Goal: Task Accomplishment & Management: Use online tool/utility

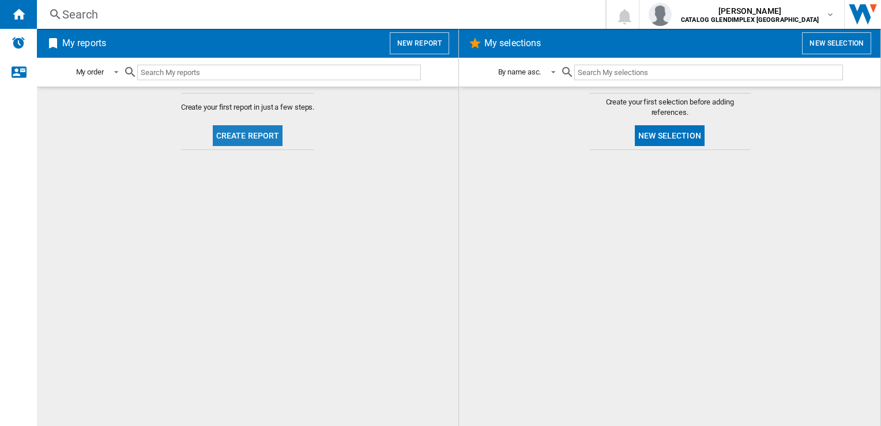
click at [239, 125] on button "Create report" at bounding box center [248, 135] width 70 height 21
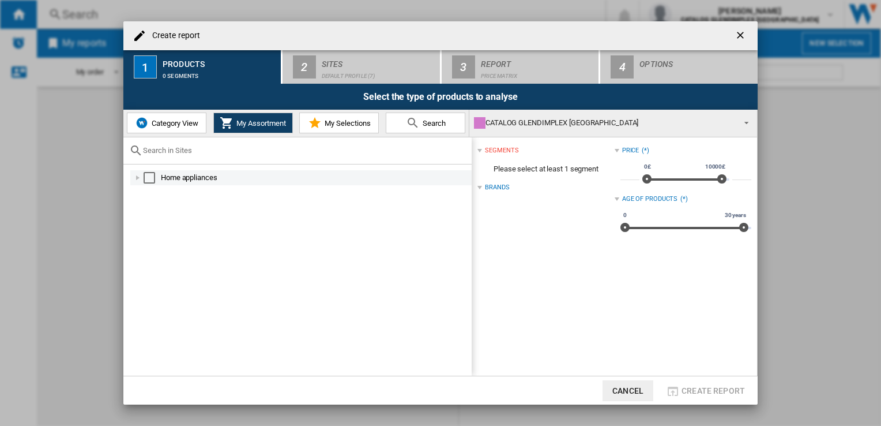
click at [138, 177] on div at bounding box center [138, 178] width 12 height 12
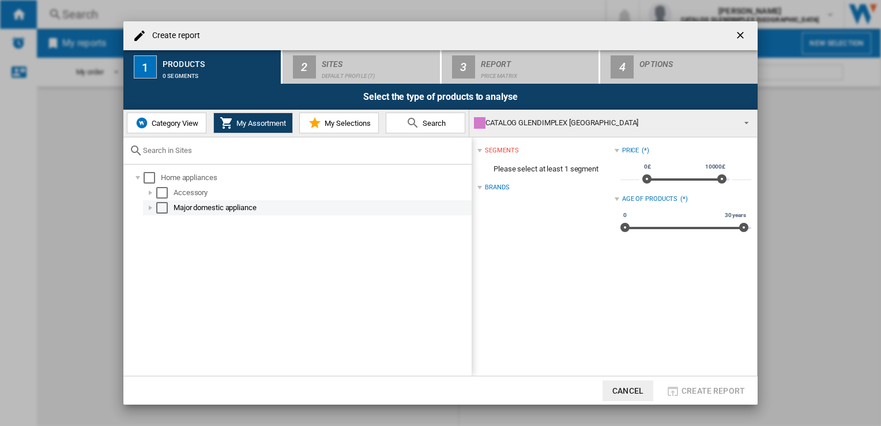
click at [148, 208] on div at bounding box center [151, 208] width 12 height 12
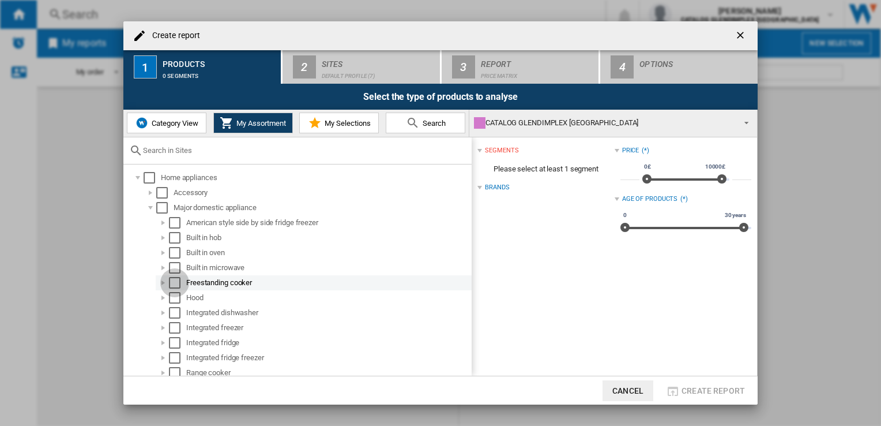
click at [173, 281] on div "Select" at bounding box center [175, 283] width 12 height 12
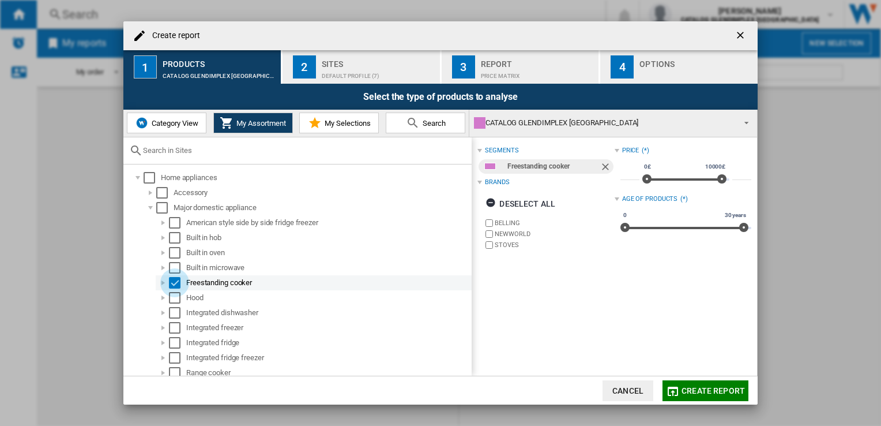
click at [175, 283] on div "Select" at bounding box center [175, 283] width 12 height 12
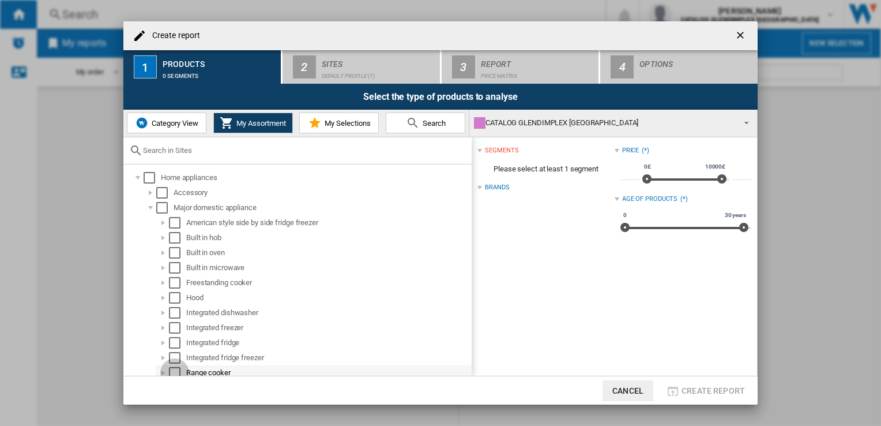
click at [175, 368] on div "Select" at bounding box center [175, 373] width 12 height 12
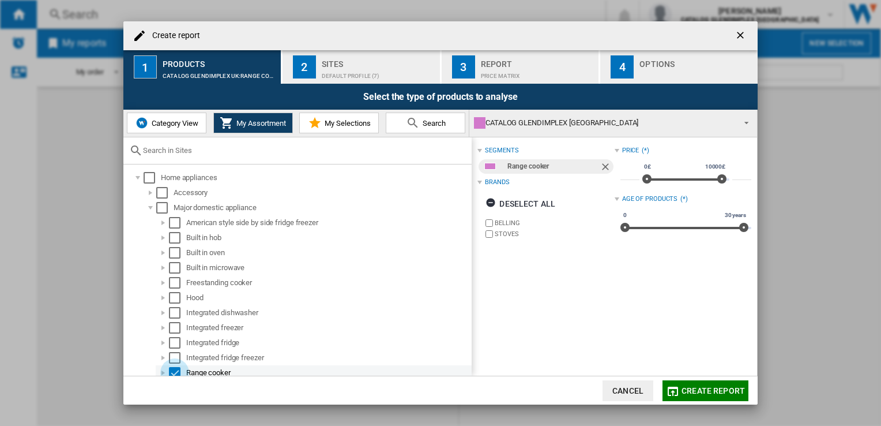
click at [175, 368] on div "Select" at bounding box center [175, 373] width 12 height 12
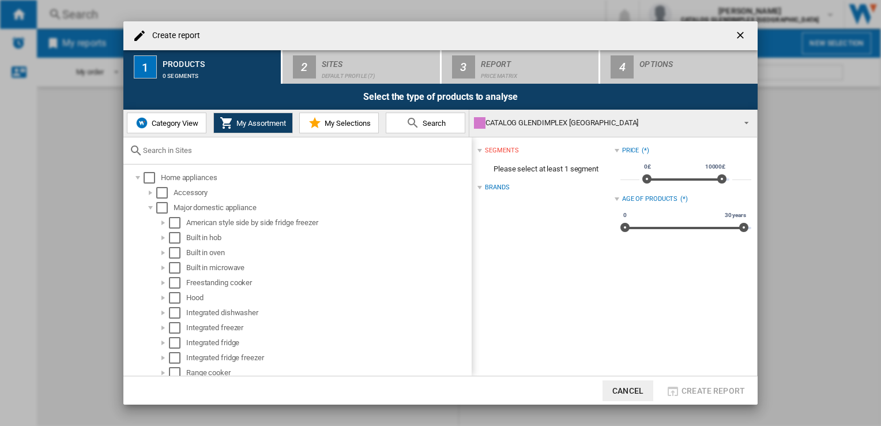
click at [172, 119] on span "Category View" at bounding box center [174, 123] width 50 height 9
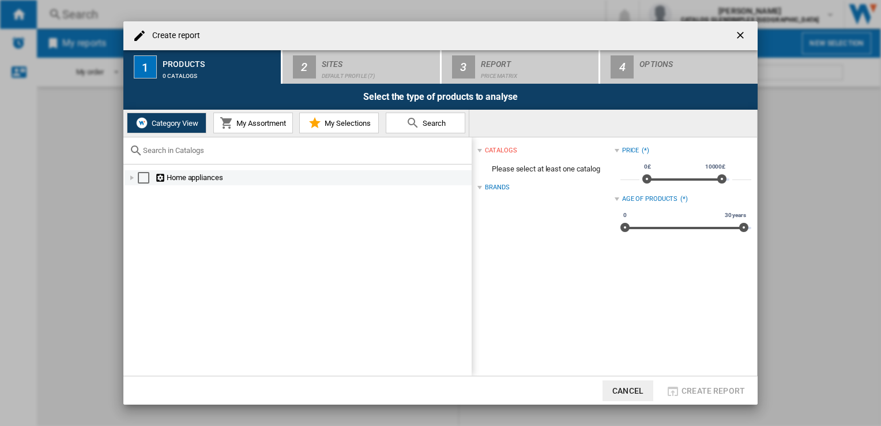
click at [130, 173] on div at bounding box center [132, 178] width 12 height 12
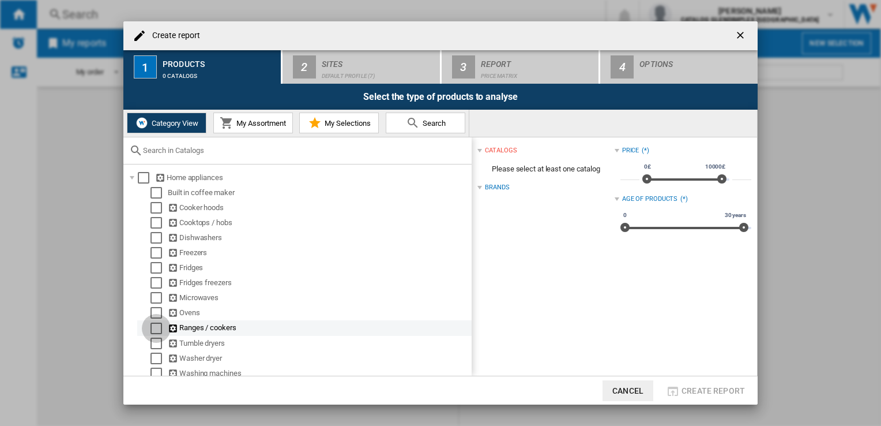
click at [155, 323] on div "Select" at bounding box center [157, 328] width 12 height 12
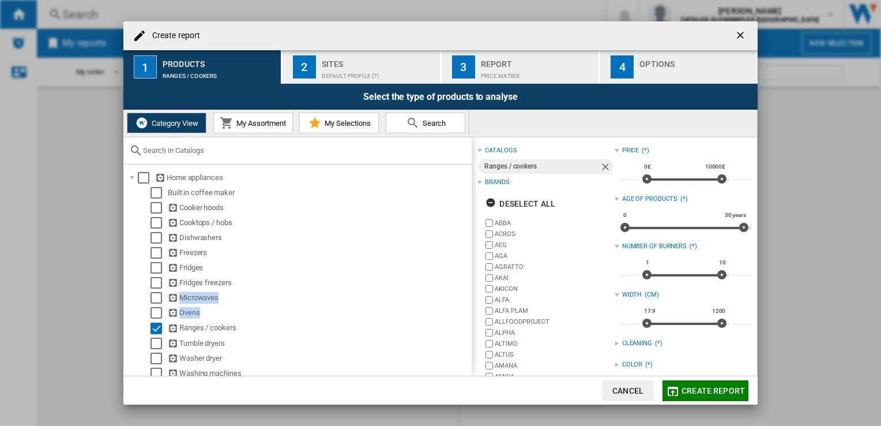
drag, startPoint x: 464, startPoint y: 285, endPoint x: 466, endPoint y: 316, distance: 31.2
click at [466, 316] on div "Home appliances Built in coffee maker Cooker hoods Cooktops / hobs Dishwashers …" at bounding box center [297, 269] width 348 height 211
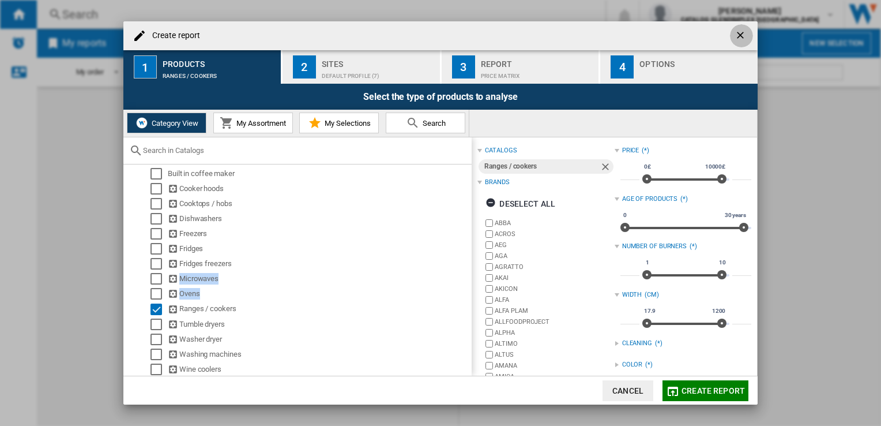
click at [735, 37] on ng-md-icon "getI18NText('BUTTONS.CLOSE_DIALOG')" at bounding box center [742, 36] width 14 height 14
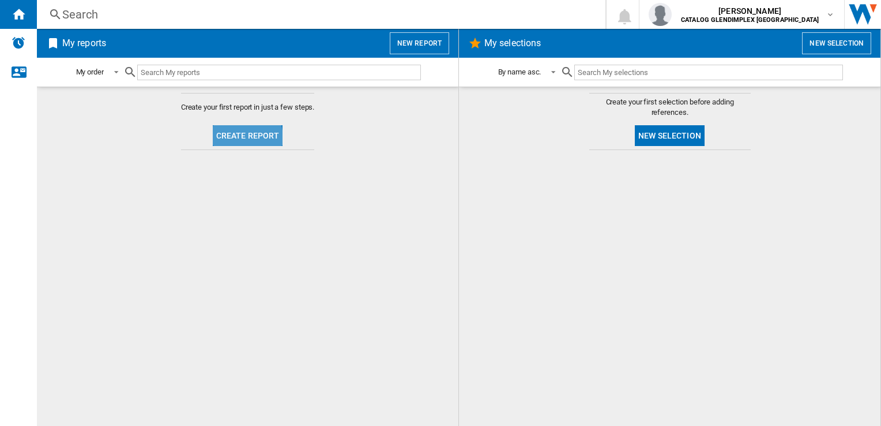
click at [246, 137] on button "Create report" at bounding box center [248, 135] width 70 height 21
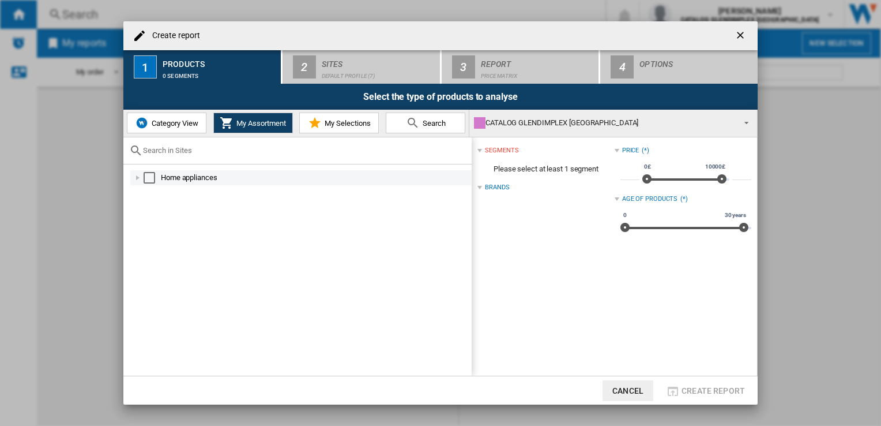
click at [136, 172] on div at bounding box center [138, 178] width 12 height 12
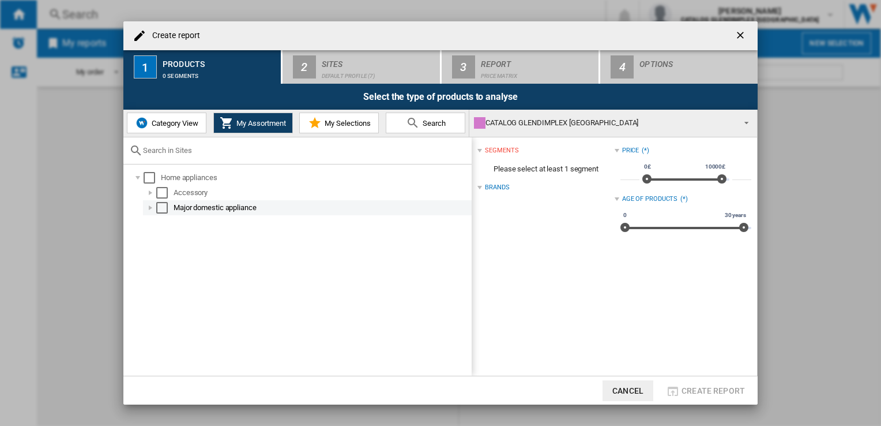
click at [152, 202] on div at bounding box center [151, 208] width 12 height 12
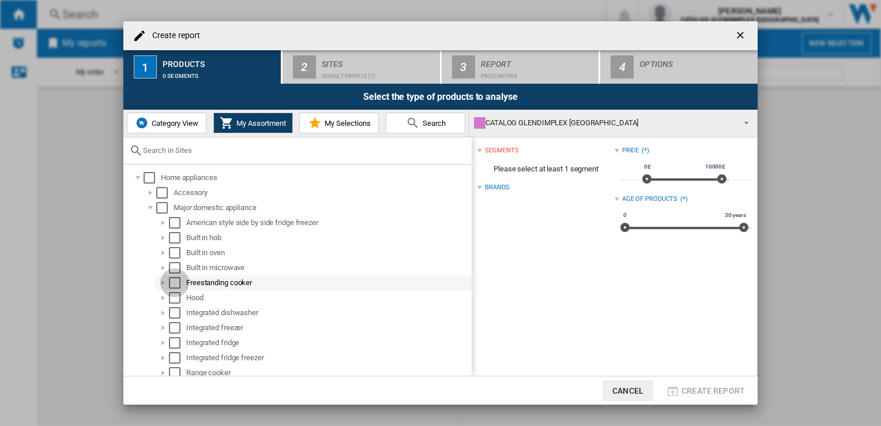
click at [173, 280] on div "Select" at bounding box center [175, 283] width 12 height 12
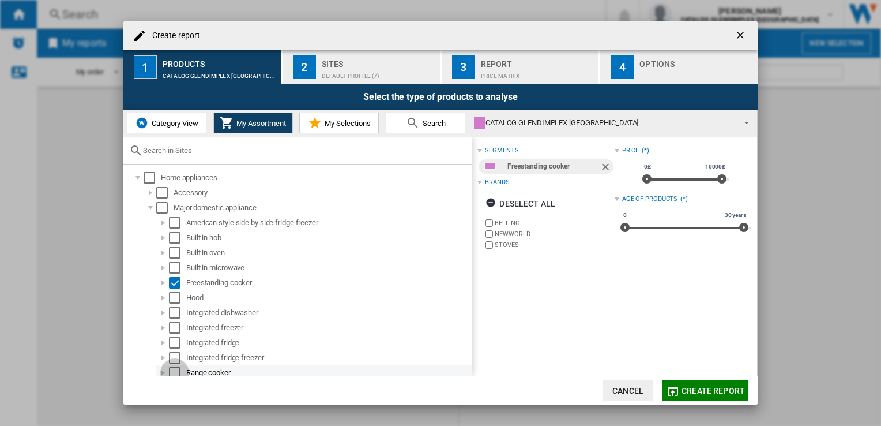
click at [178, 371] on div "Select" at bounding box center [175, 373] width 12 height 12
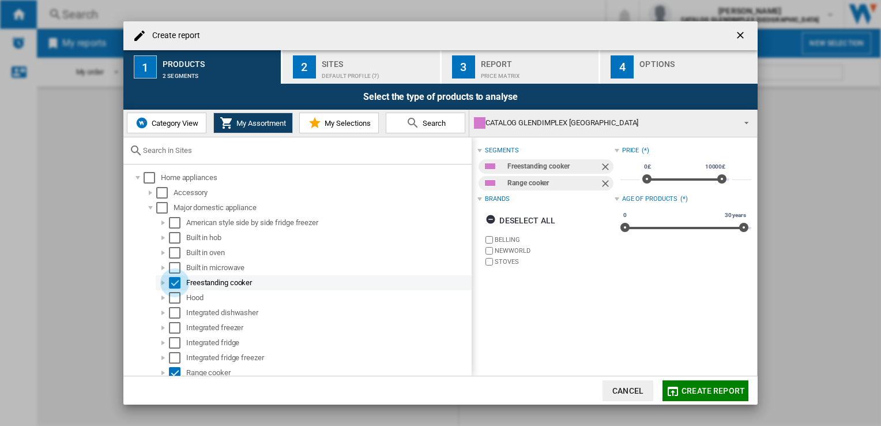
click at [175, 285] on div "Select" at bounding box center [175, 283] width 12 height 12
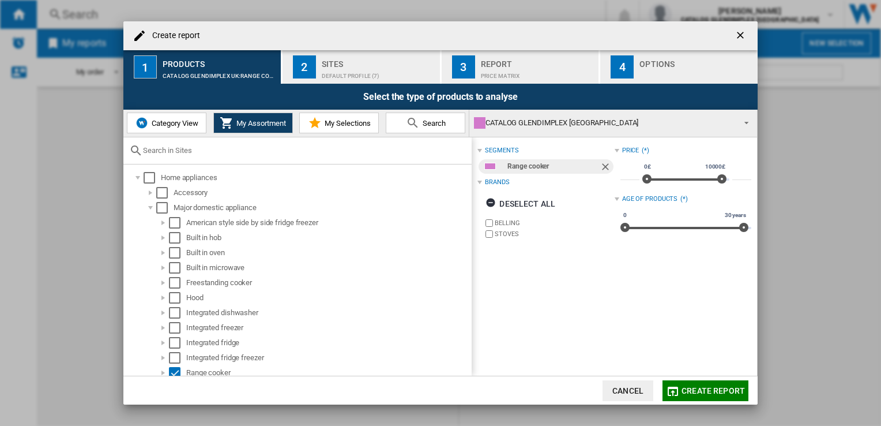
click at [343, 123] on span "My Selections" at bounding box center [346, 123] width 49 height 9
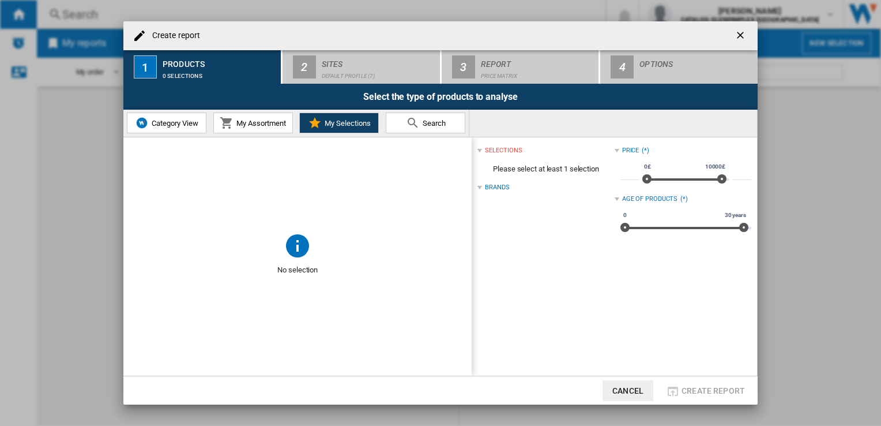
click at [265, 126] on span "My Assortment" at bounding box center [260, 123] width 52 height 9
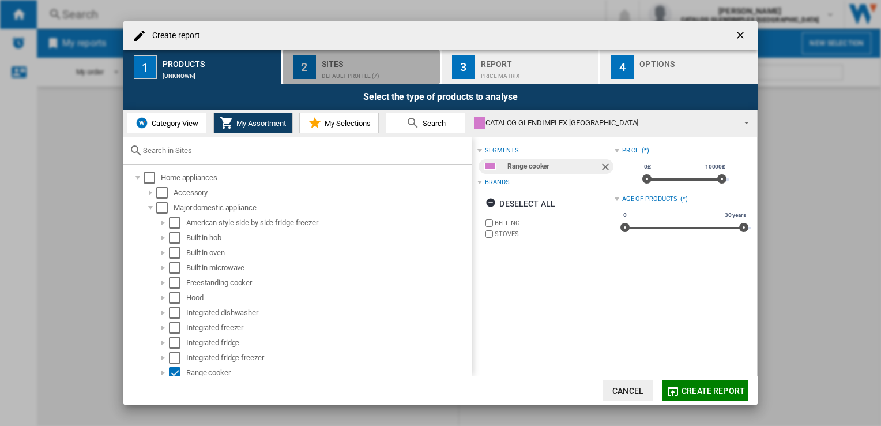
click at [304, 68] on div "2" at bounding box center [304, 66] width 23 height 23
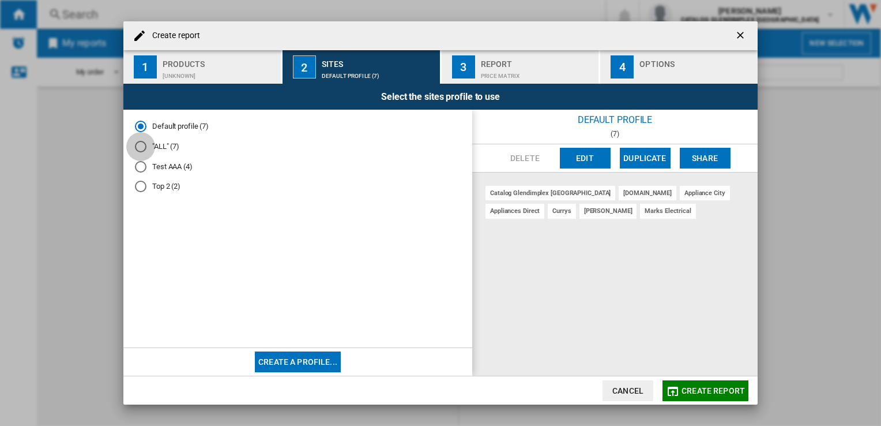
click at [141, 149] on div at bounding box center [141, 147] width 12 height 12
click at [482, 70] on div "Price Matrix" at bounding box center [538, 73] width 114 height 12
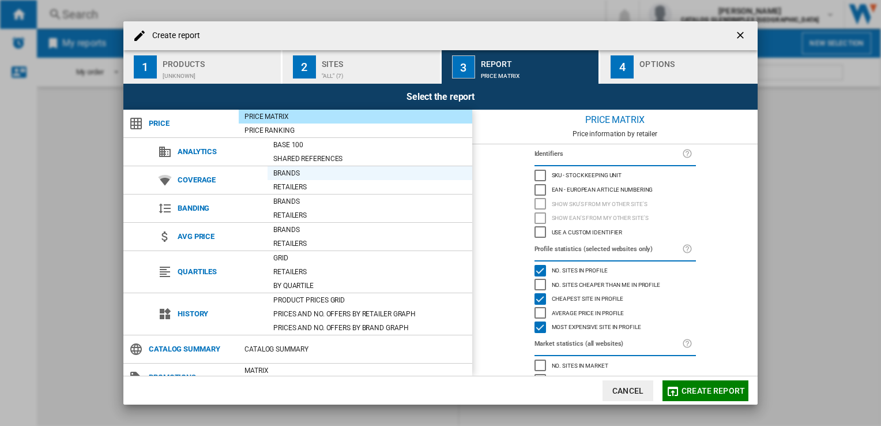
click at [291, 174] on div "Brands" at bounding box center [370, 173] width 205 height 12
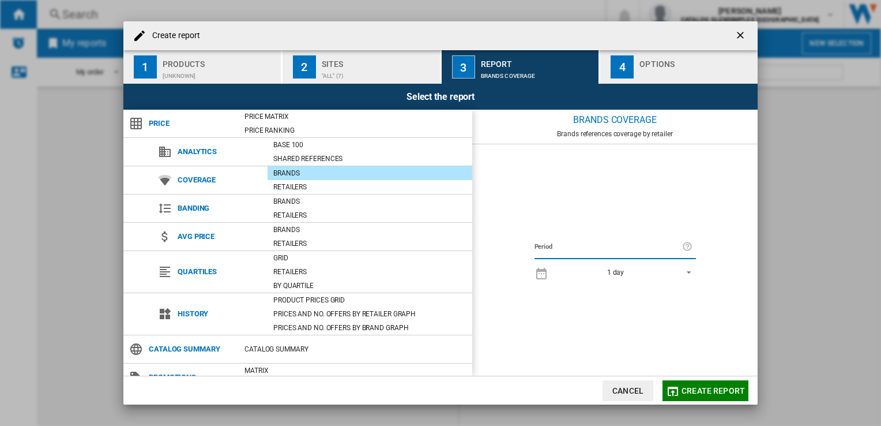
click at [687, 272] on span "REPORTS.WIZARD.STEPS.REPORT.STEPS.REPORT_OPTIONS.PERIOD: 1 day" at bounding box center [686, 271] width 14 height 10
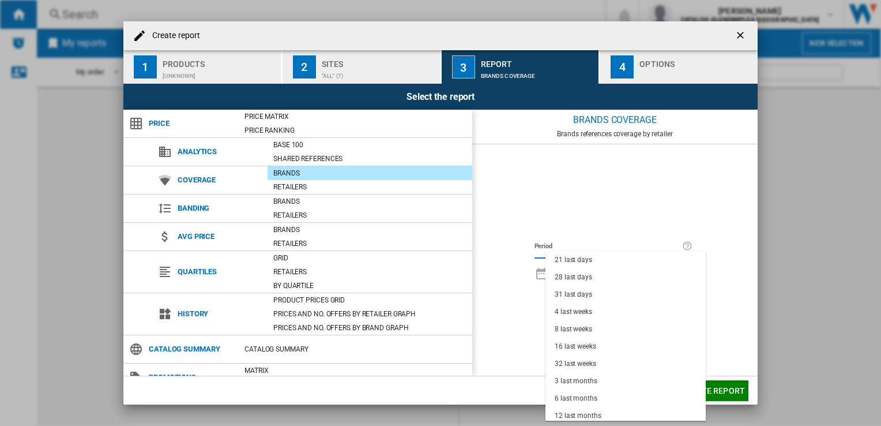
scroll to position [72, 0]
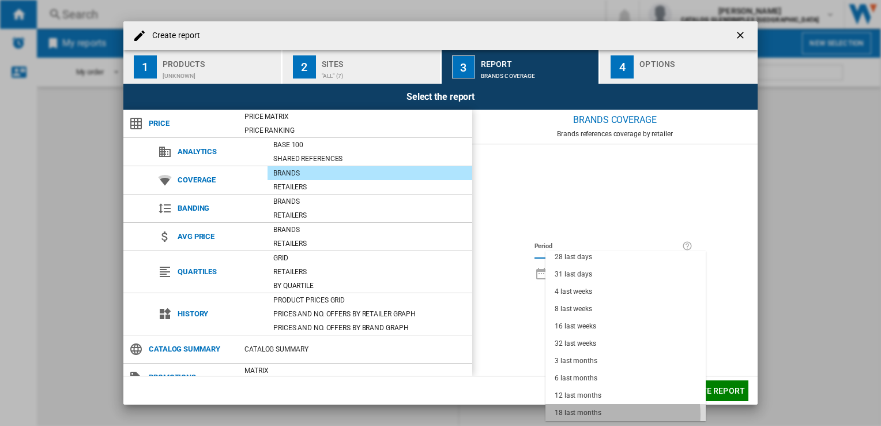
click at [610, 413] on md-option "18 last months" at bounding box center [626, 412] width 160 height 17
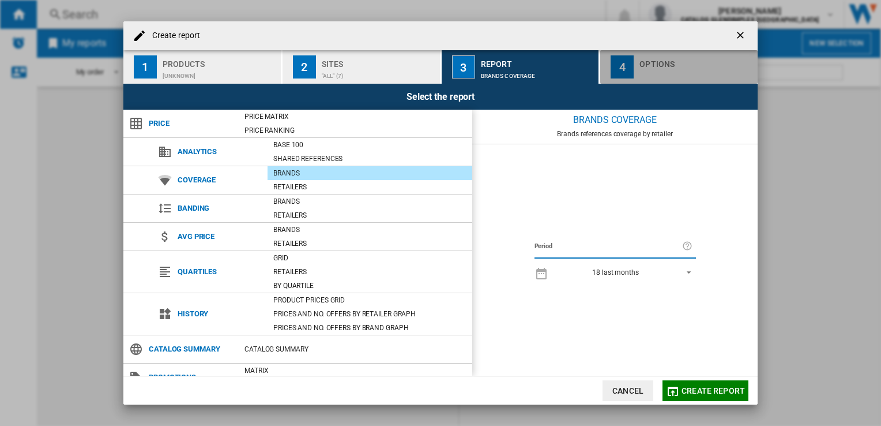
click at [674, 69] on div "button" at bounding box center [697, 73] width 114 height 12
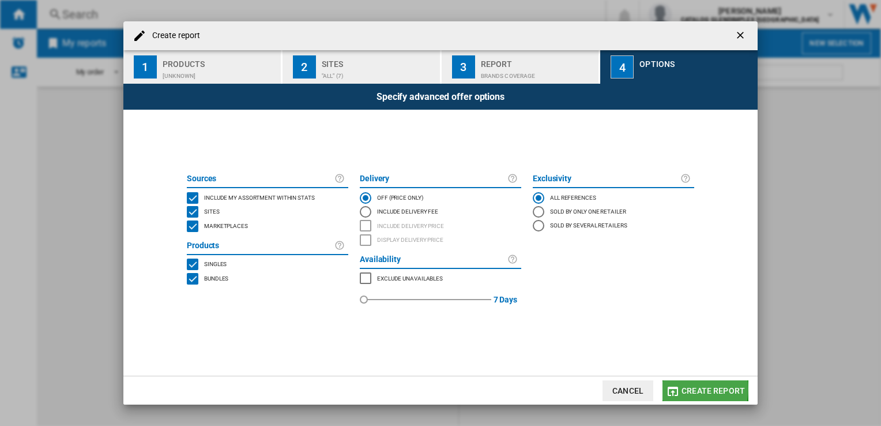
click at [694, 389] on span "Create report" at bounding box center [713, 390] width 63 height 9
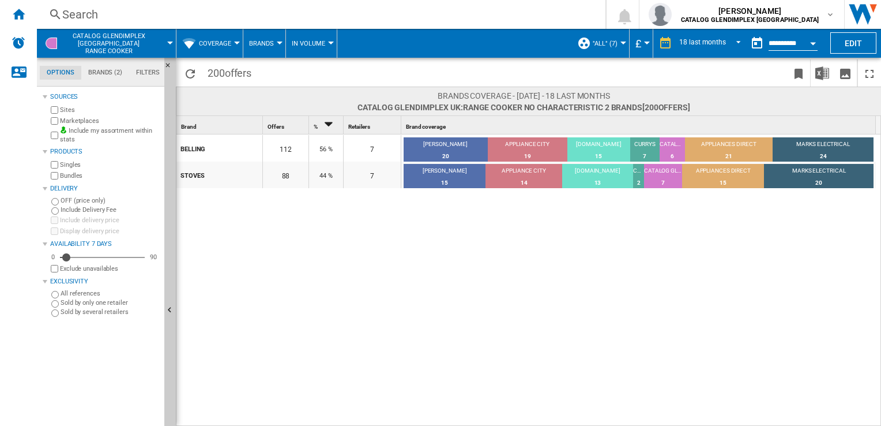
click at [233, 40] on button "Coverage" at bounding box center [218, 43] width 38 height 29
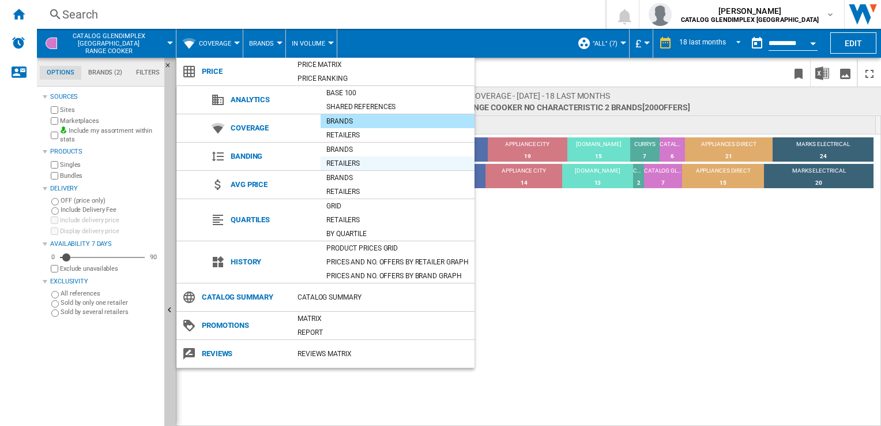
click at [348, 163] on div "Retailers" at bounding box center [398, 163] width 154 height 12
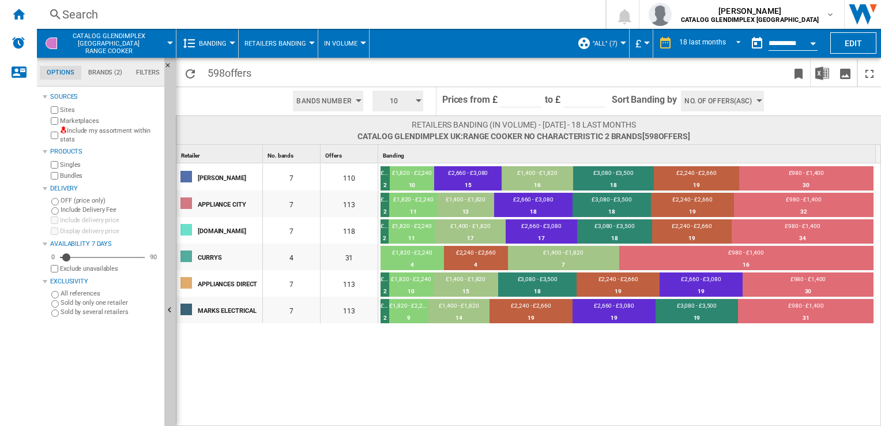
click at [232, 43] on div at bounding box center [233, 43] width 6 height 3
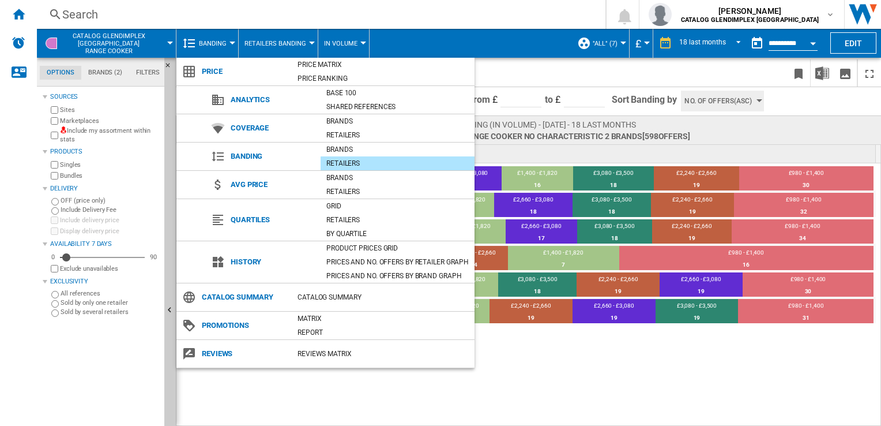
click at [553, 393] on md-backdrop at bounding box center [440, 213] width 881 height 426
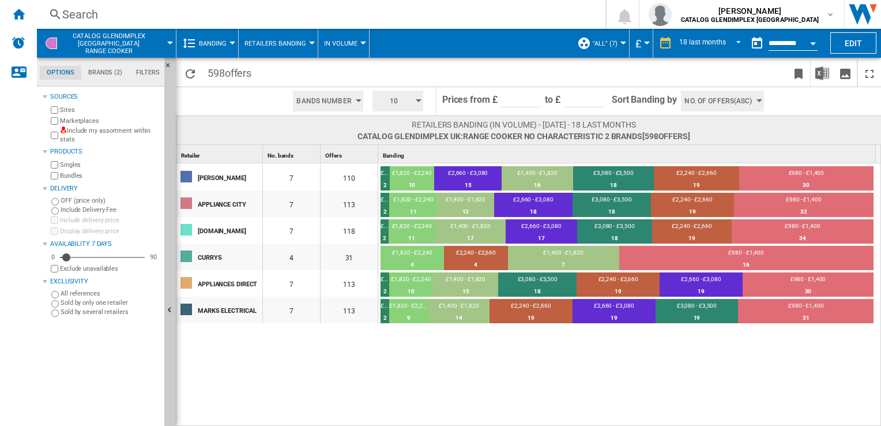
click at [99, 68] on md-tab-item "Brands (2)" at bounding box center [105, 73] width 48 height 14
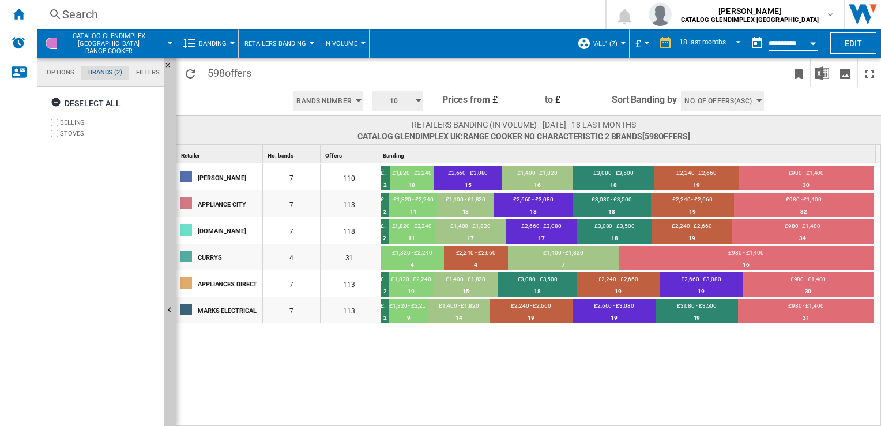
scroll to position [44, 0]
click at [50, 123] on label "BELLING" at bounding box center [103, 122] width 111 height 11
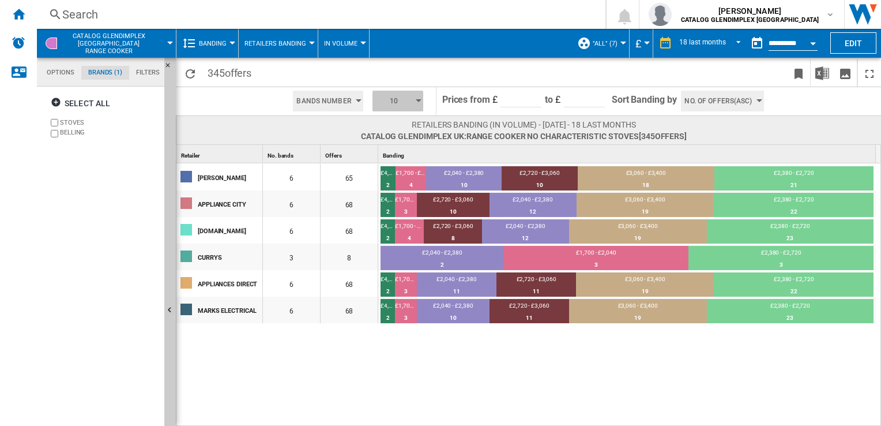
click at [416, 101] on div "button" at bounding box center [419, 100] width 6 height 3
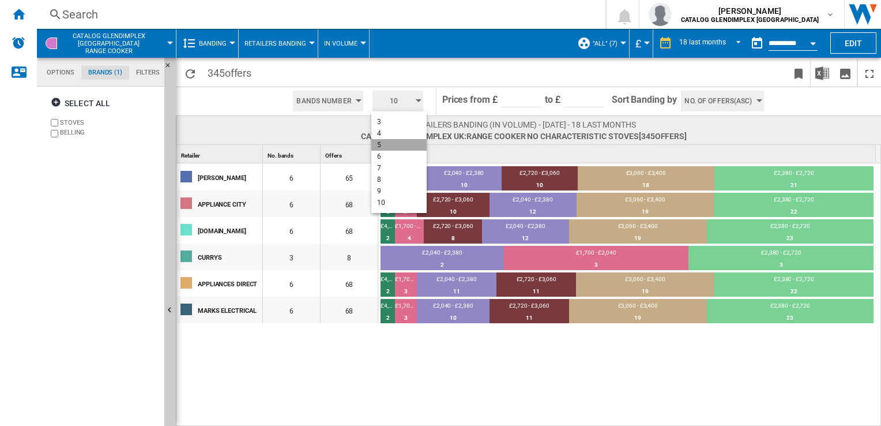
click at [401, 146] on button "5" at bounding box center [398, 145] width 55 height 12
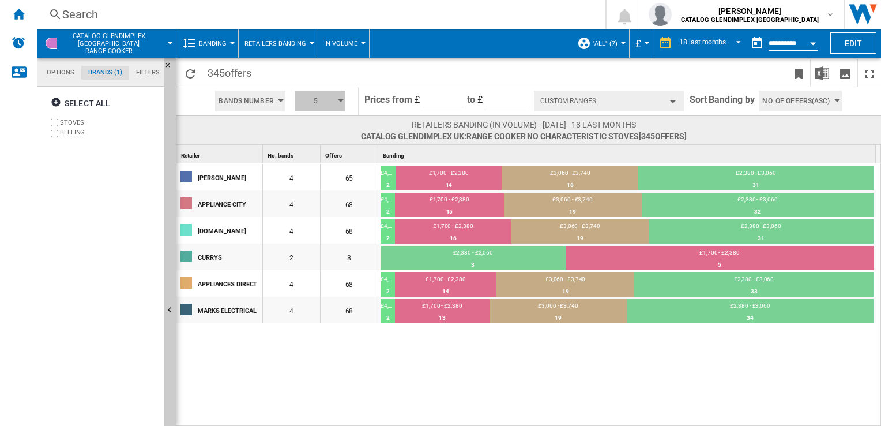
click at [343, 99] on button "5" at bounding box center [320, 101] width 51 height 21
click at [321, 163] on button "7" at bounding box center [321, 168] width 55 height 12
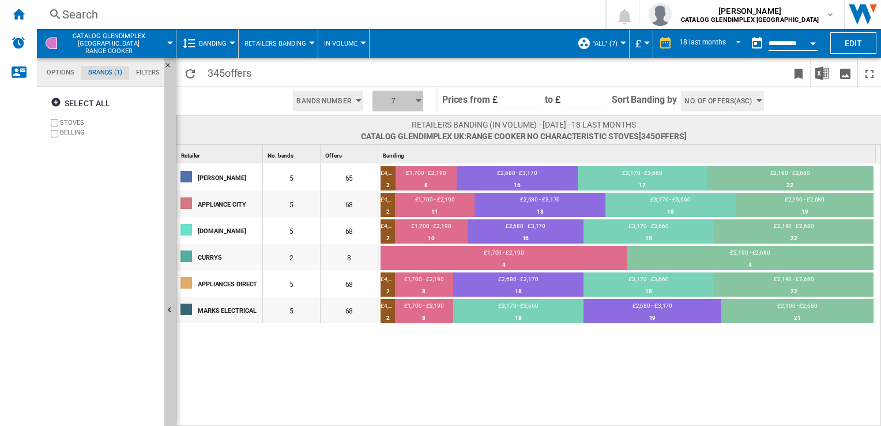
click at [416, 101] on div "button" at bounding box center [419, 100] width 6 height 3
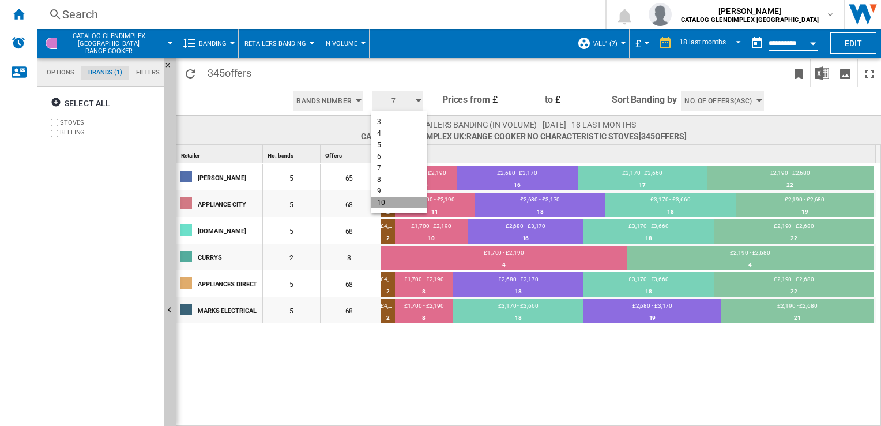
click at [396, 200] on button "10" at bounding box center [398, 203] width 55 height 12
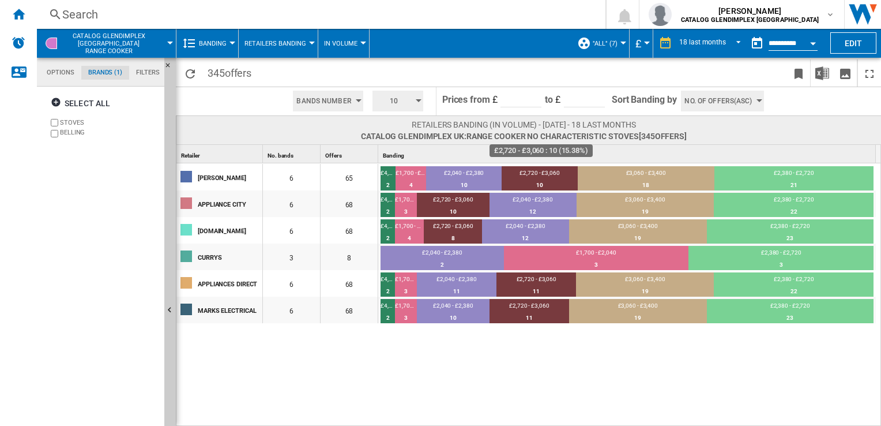
click at [543, 180] on div "10" at bounding box center [540, 185] width 76 height 12
click at [538, 170] on div "£2,720 - £3,060" at bounding box center [540, 174] width 76 height 10
click at [525, 172] on div "£2,720 - £3,060" at bounding box center [540, 174] width 76 height 10
click at [519, 182] on div at bounding box center [440, 213] width 881 height 426
click at [840, 76] on ng-md-icon "Download as image" at bounding box center [845, 74] width 14 height 14
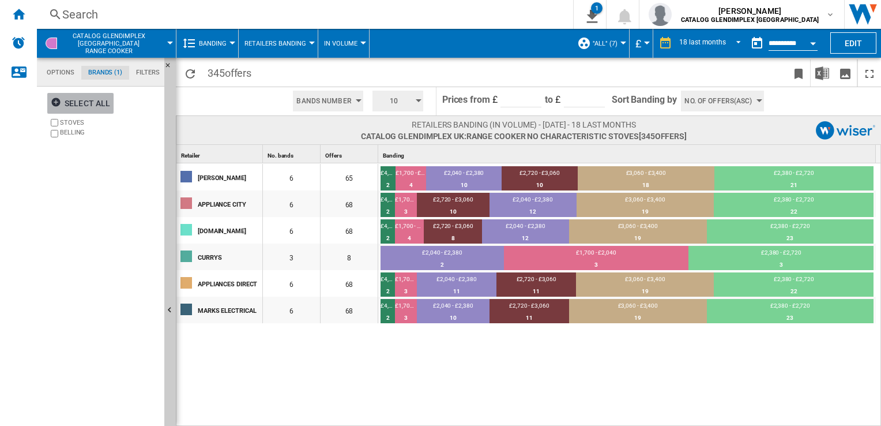
click at [55, 103] on ng-md-icon "button" at bounding box center [58, 104] width 14 height 14
click at [72, 70] on md-tab-item "Options" at bounding box center [61, 73] width 42 height 14
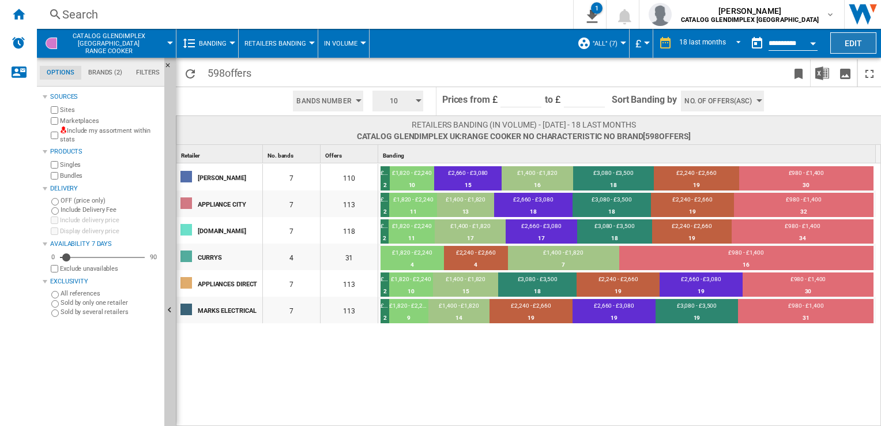
click at [864, 40] on button "Edit" at bounding box center [853, 42] width 46 height 21
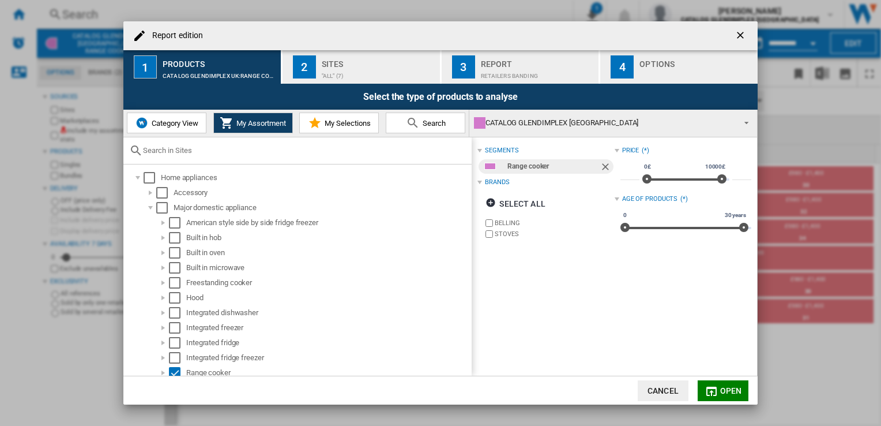
scroll to position [19, 0]
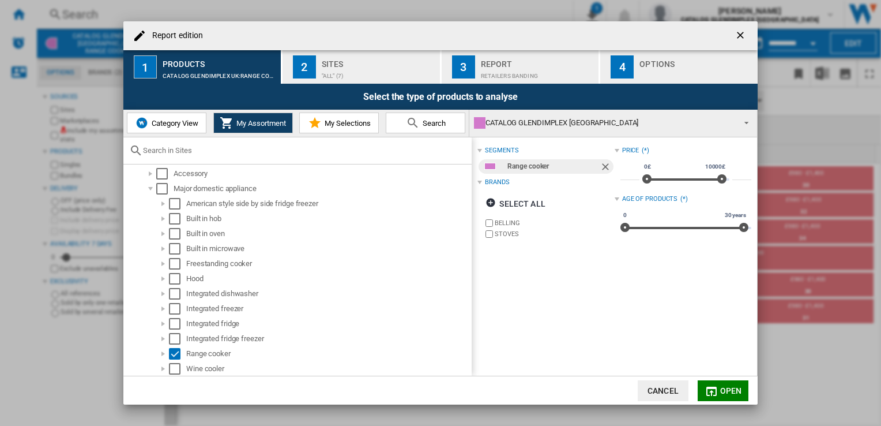
click at [164, 126] on span "Category View" at bounding box center [174, 123] width 50 height 9
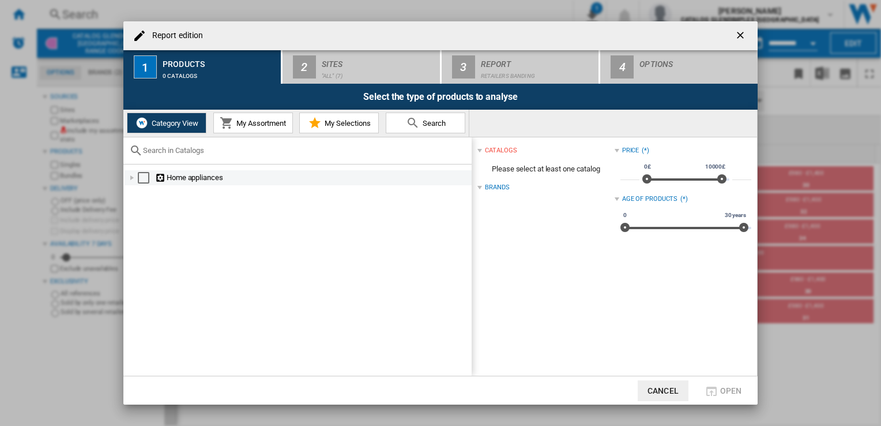
click at [128, 176] on div "Report edition ..." at bounding box center [132, 178] width 12 height 12
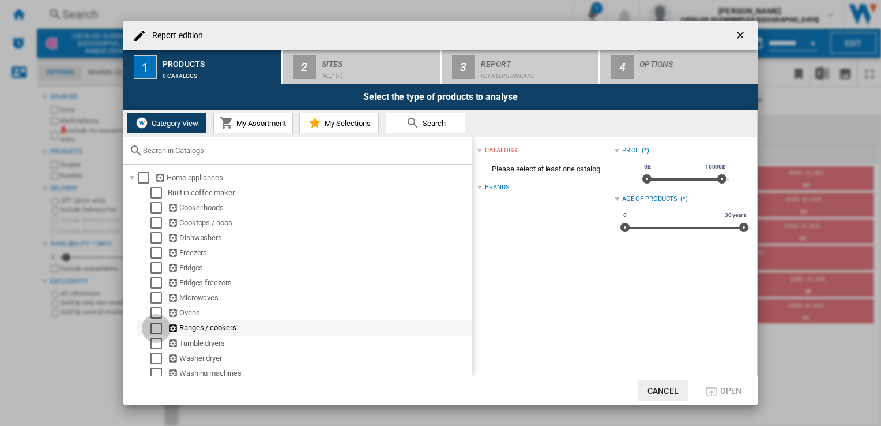
click at [158, 324] on div "Select" at bounding box center [157, 328] width 12 height 12
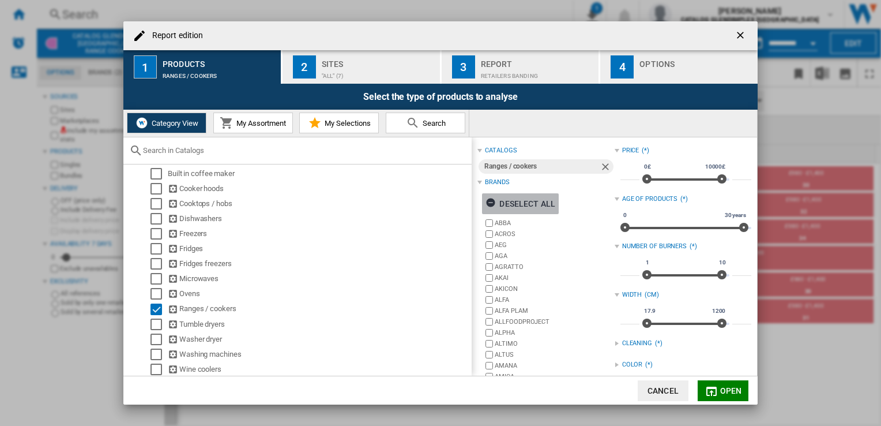
click at [540, 198] on div "Deselect all" at bounding box center [521, 203] width 70 height 21
drag, startPoint x: 750, startPoint y: 240, endPoint x: 755, endPoint y: 260, distance: 19.7
click at [755, 260] on div "catalogs Ranges / cookers Brands Select all ABBA ACROS AEG AGA AGRATTO AKAI AKI…" at bounding box center [614, 256] width 285 height 238
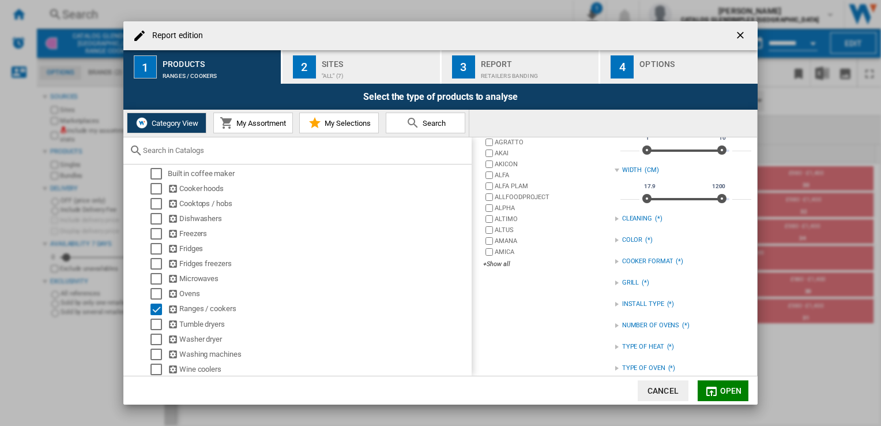
scroll to position [0, 0]
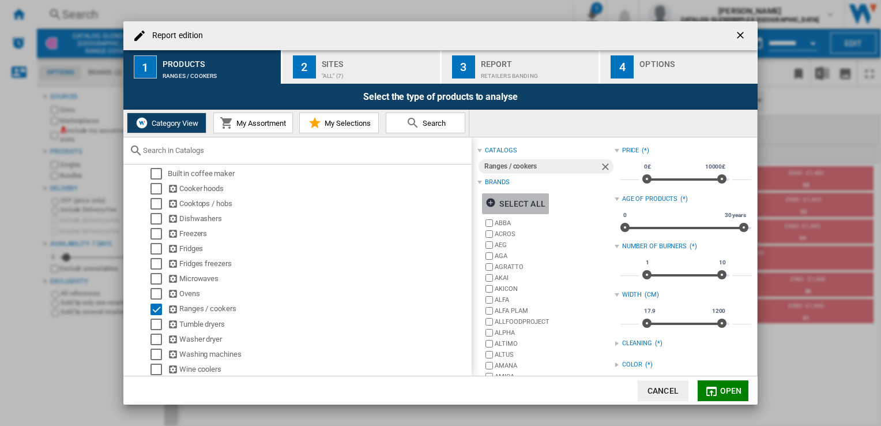
click at [505, 202] on div "Select all" at bounding box center [515, 203] width 59 height 21
click at [505, 202] on div "Deselect all" at bounding box center [521, 203] width 70 height 21
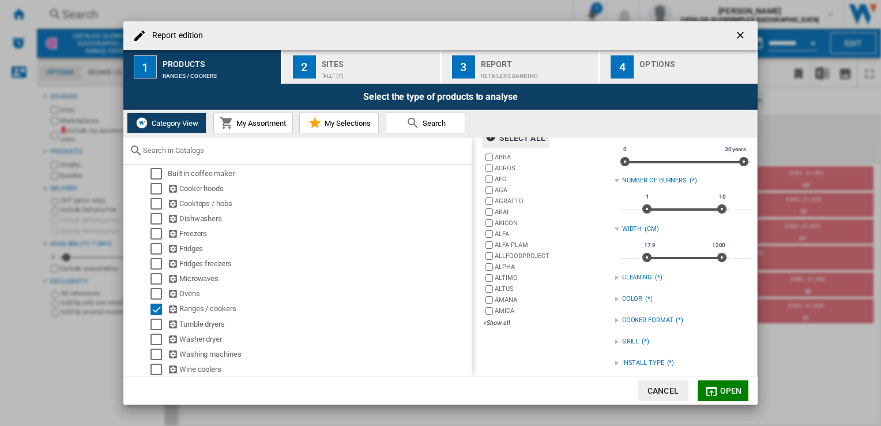
scroll to position [157, 0]
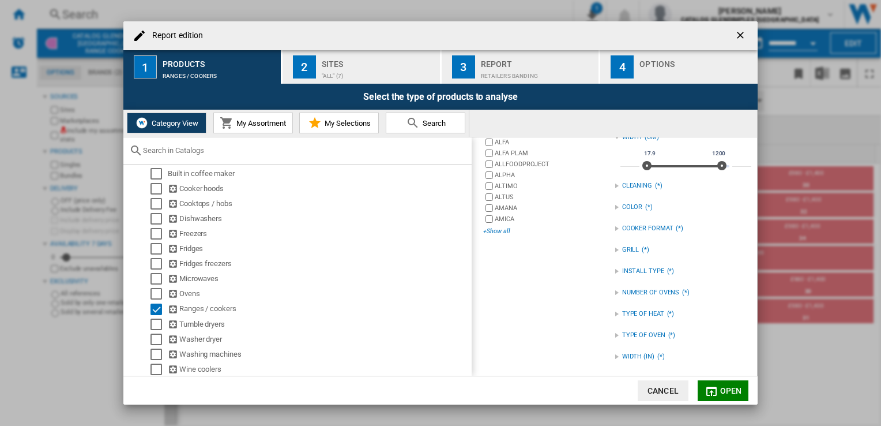
click at [496, 228] on div "+Show all" at bounding box center [548, 231] width 131 height 9
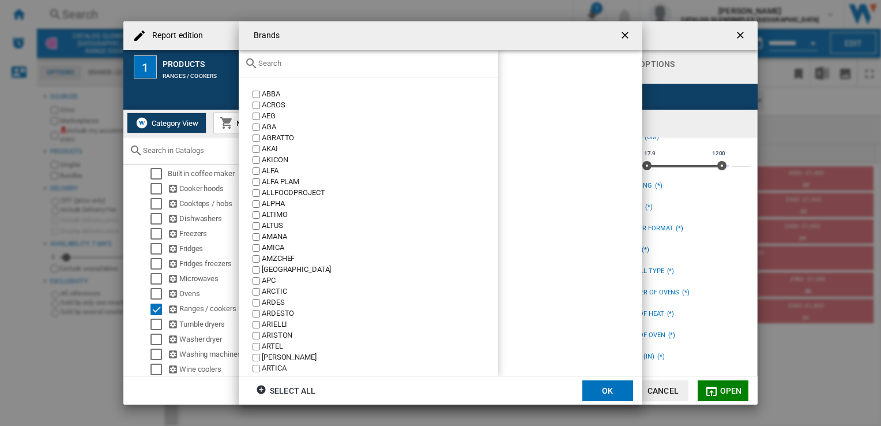
click at [286, 66] on input "text" at bounding box center [375, 63] width 234 height 9
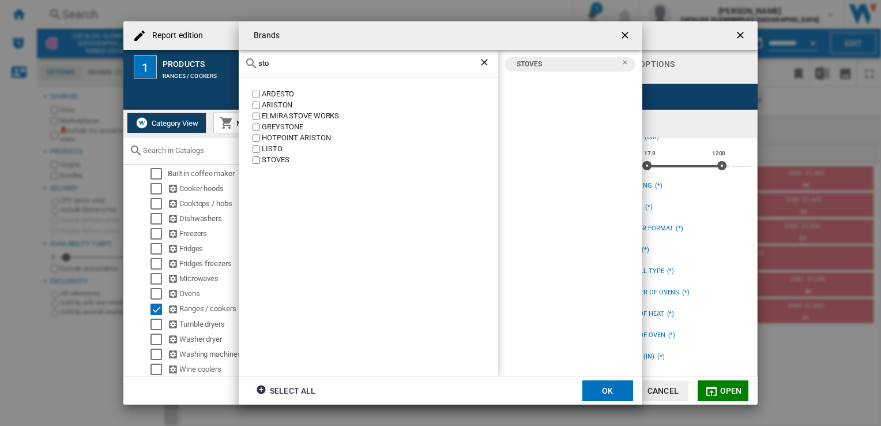
drag, startPoint x: 270, startPoint y: 66, endPoint x: 180, endPoint y: 63, distance: 90.6
click at [180, 63] on div "Brands sto [GEOGRAPHIC_DATA] [GEOGRAPHIC_DATA] ELMIRA STOVE WORKS [GEOGRAPHIC_D…" at bounding box center [440, 213] width 881 height 426
drag, startPoint x: 281, startPoint y: 64, endPoint x: 235, endPoint y: 61, distance: 46.3
click at [235, 61] on div "Brands ran [PERSON_NAME] [PERSON_NAME] IRON RANGE COMPANY ORANIER RANGAIRE RANG…" at bounding box center [440, 213] width 881 height 426
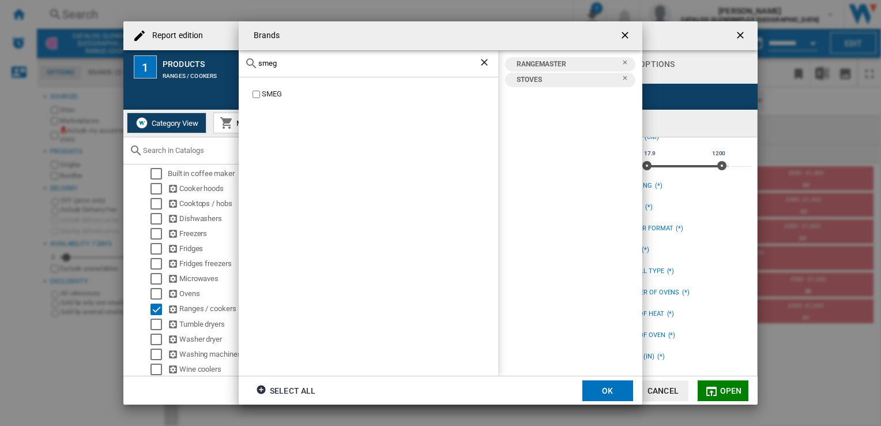
type input "smeg"
click at [615, 389] on button "OK" at bounding box center [607, 390] width 51 height 21
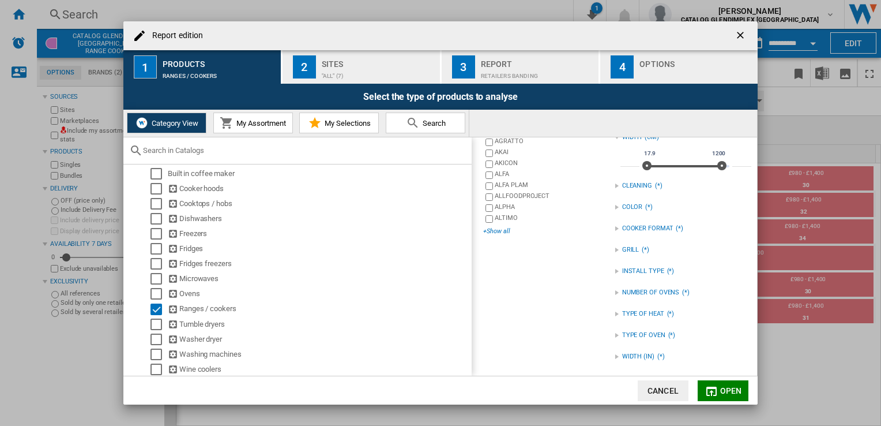
click at [495, 227] on div "+Show all" at bounding box center [548, 231] width 131 height 9
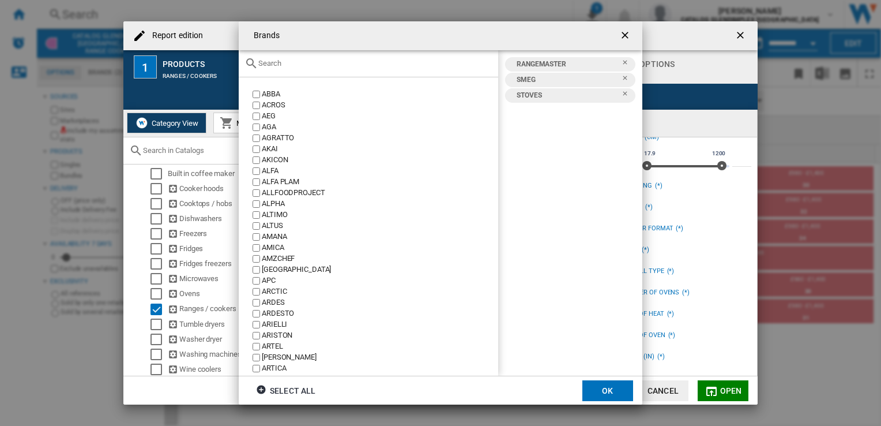
click at [287, 66] on input "Brands ABBA ..." at bounding box center [375, 63] width 234 height 9
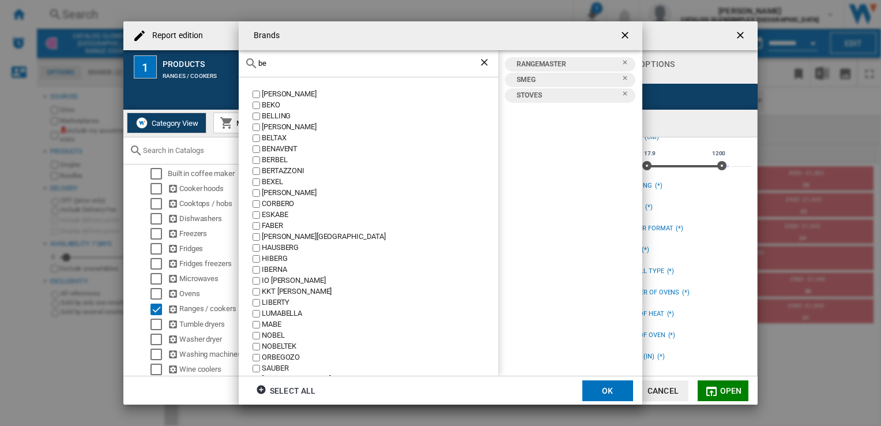
type input "be"
click at [250, 125] on label "[PERSON_NAME]" at bounding box center [374, 127] width 248 height 11
click at [257, 116] on label "BELLING" at bounding box center [374, 116] width 248 height 11
click at [619, 393] on button "OK" at bounding box center [607, 390] width 51 height 21
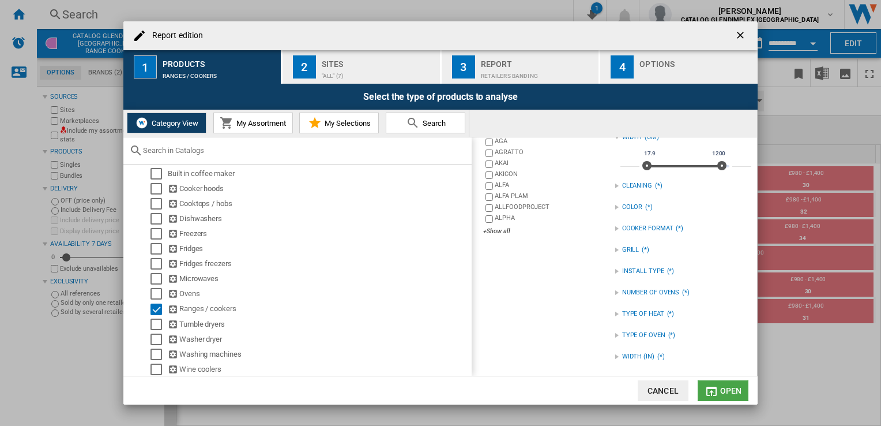
click at [726, 390] on span "Open" at bounding box center [731, 390] width 22 height 9
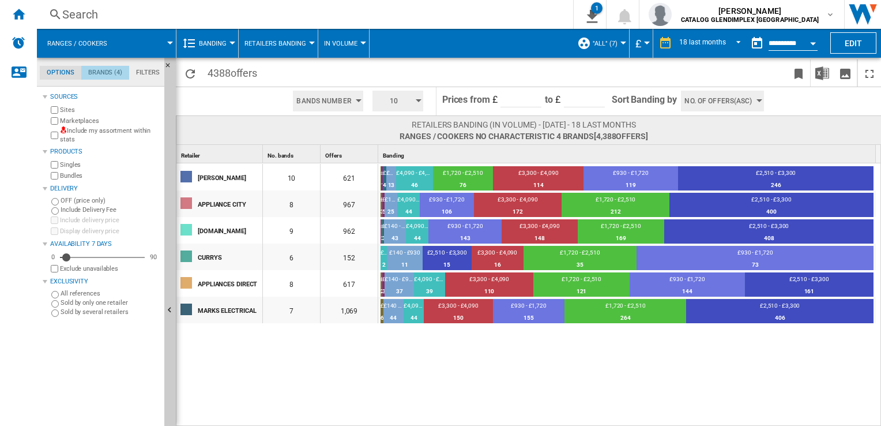
click at [111, 72] on md-tab-item "Brands (4)" at bounding box center [105, 73] width 48 height 14
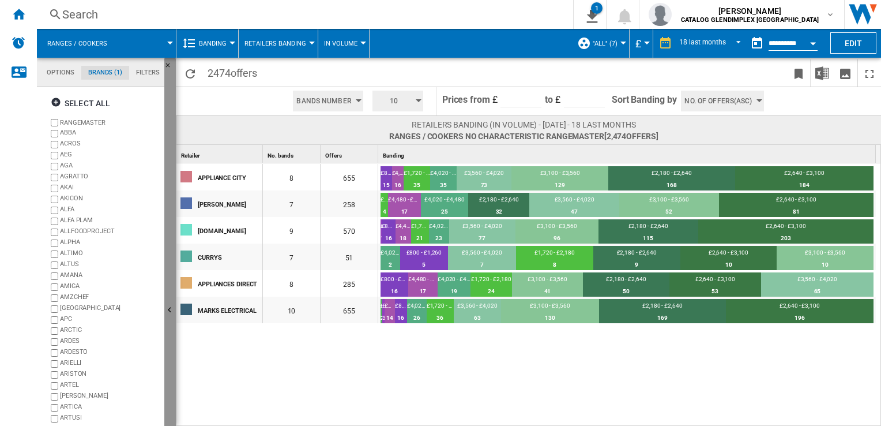
drag, startPoint x: 170, startPoint y: 159, endPoint x: 171, endPoint y: 325, distance: 166.1
click at [171, 325] on button "Hide" at bounding box center [170, 311] width 12 height 506
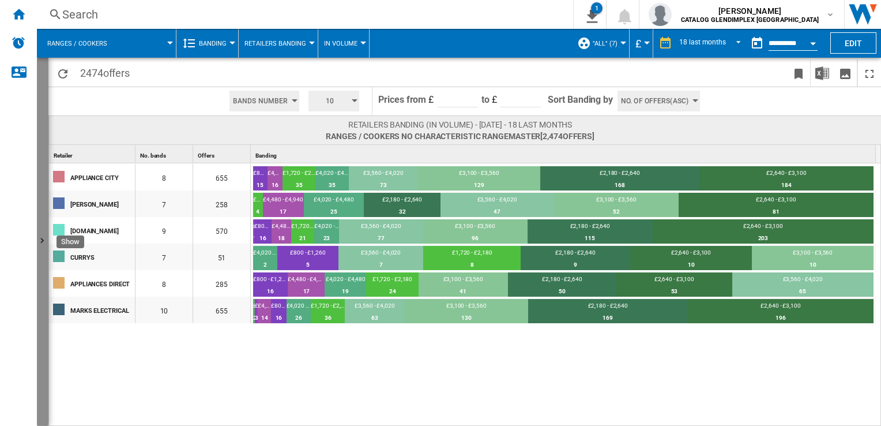
click at [44, 240] on ng-md-icon "Show" at bounding box center [44, 242] width 14 height 14
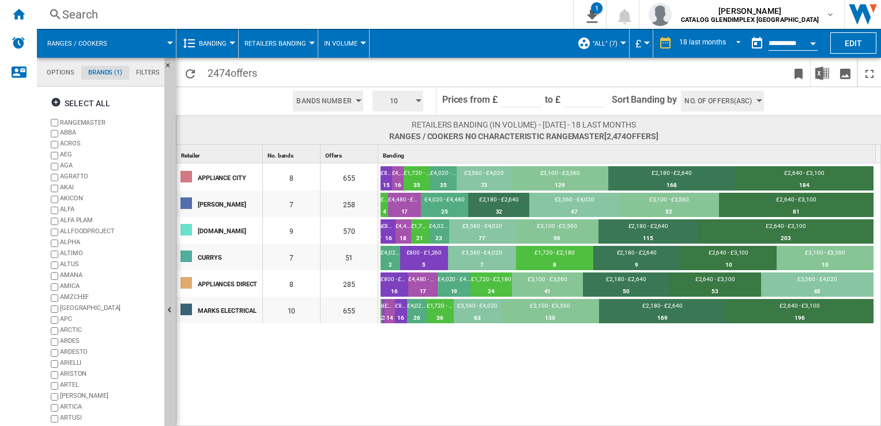
click at [217, 47] on span "Banding" at bounding box center [213, 43] width 28 height 7
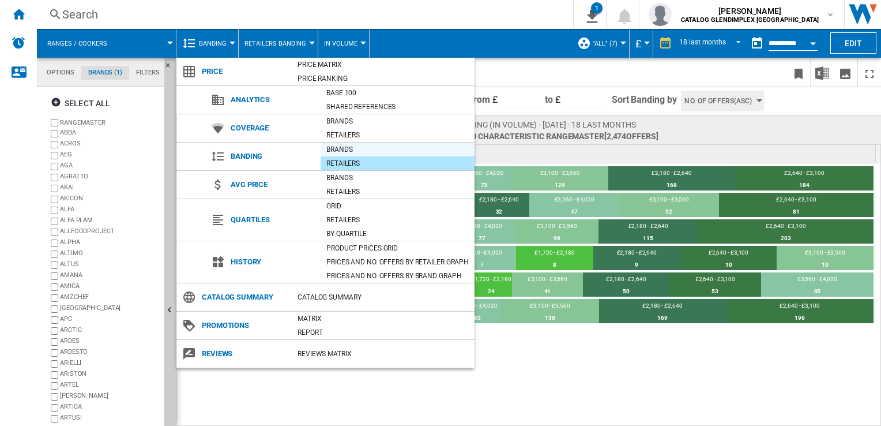
click at [350, 151] on div "Brands" at bounding box center [398, 150] width 154 height 12
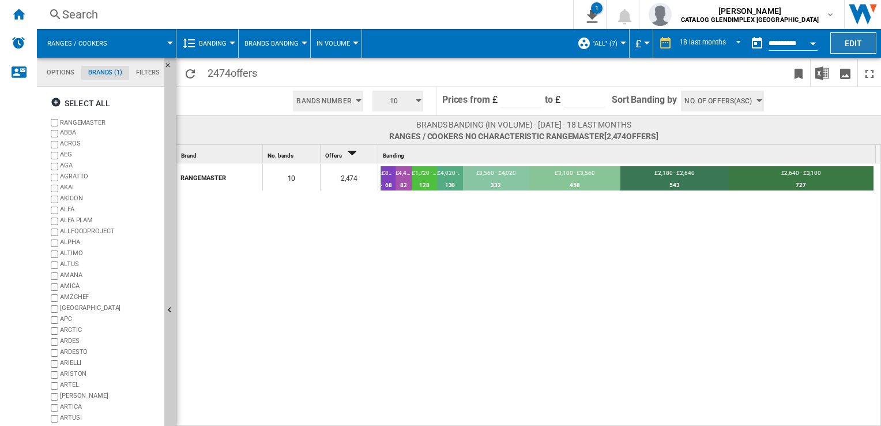
click at [863, 38] on button "Edit" at bounding box center [853, 42] width 46 height 21
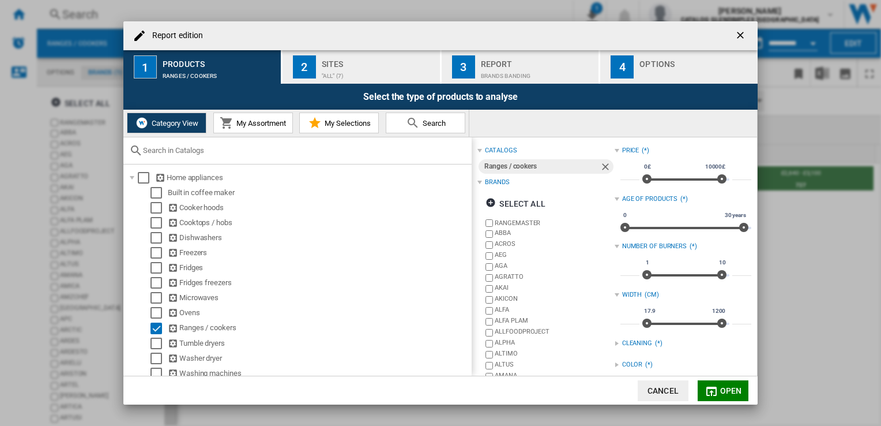
scroll to position [157, 0]
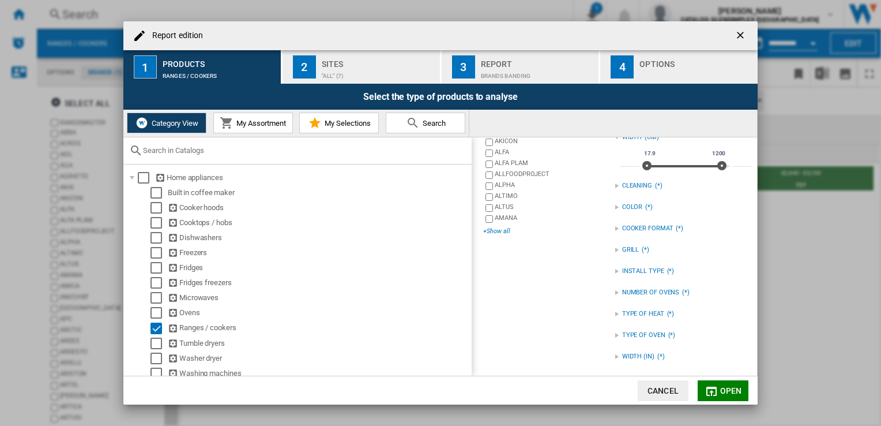
click at [506, 229] on div "+Show all" at bounding box center [548, 231] width 131 height 9
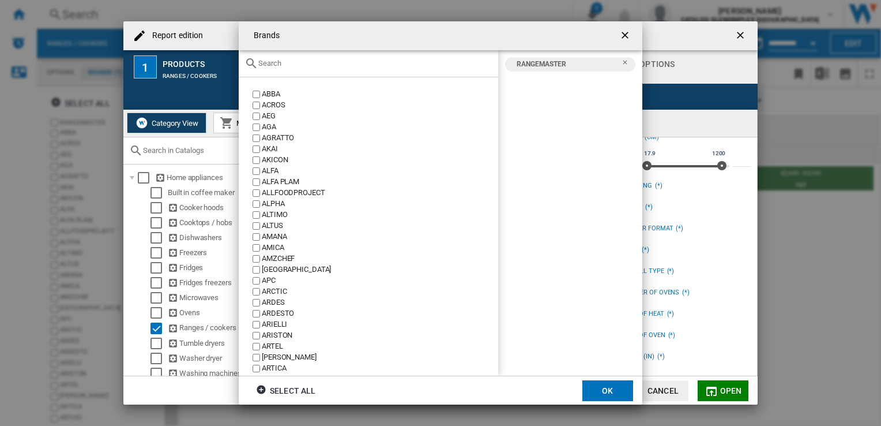
click at [304, 68] on div "Brands ABBA ..." at bounding box center [369, 63] width 260 height 27
click at [284, 67] on input "Brands ABBA ..." at bounding box center [375, 63] width 234 height 9
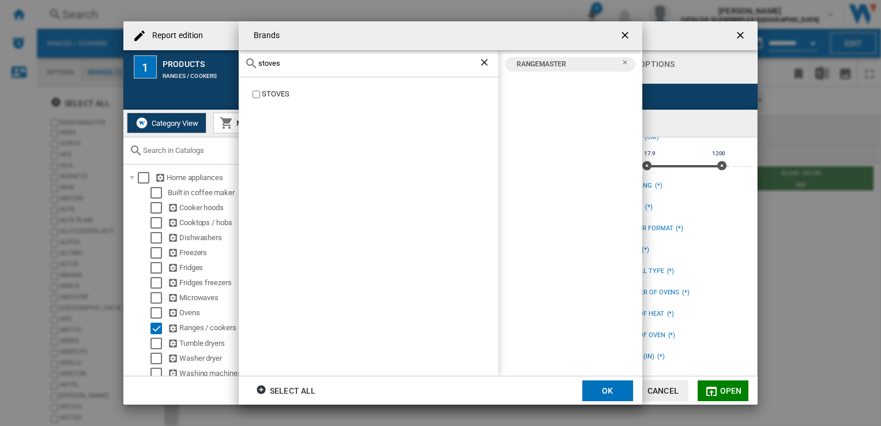
type input "stoves"
click at [600, 386] on button "OK" at bounding box center [607, 390] width 51 height 21
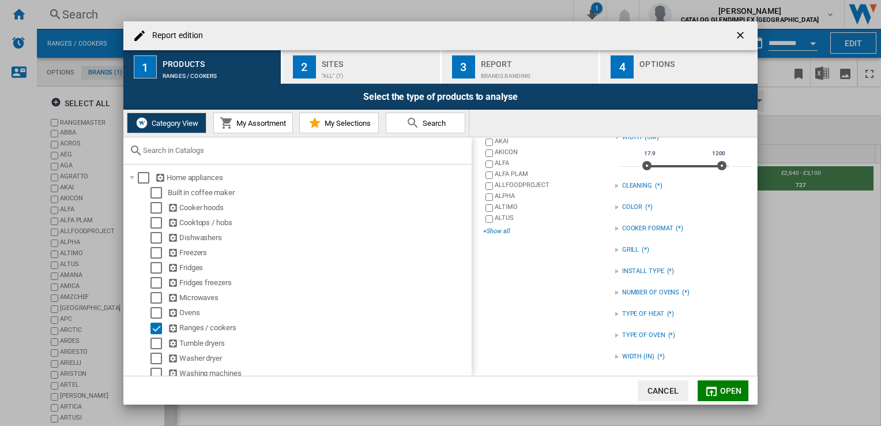
click at [498, 232] on div "+Show all" at bounding box center [548, 231] width 131 height 9
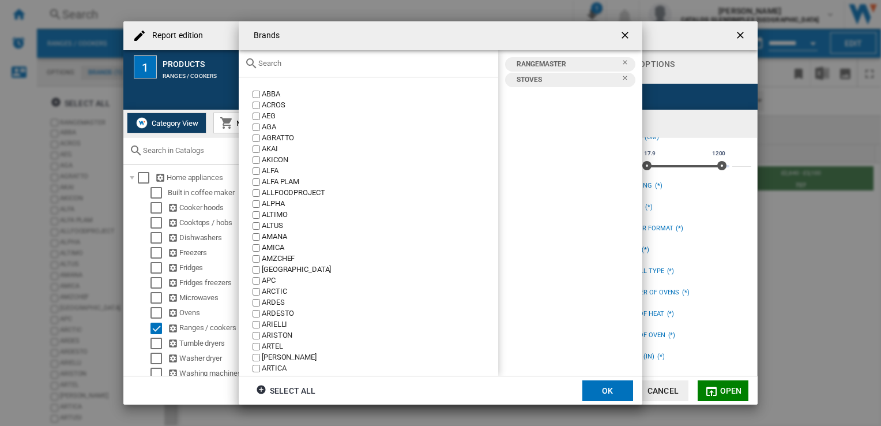
drag, startPoint x: 318, startPoint y: 57, endPoint x: 316, endPoint y: 62, distance: 6.0
click at [316, 62] on div "Brands ABBA ..." at bounding box center [369, 63] width 260 height 27
click at [316, 62] on input "Brands ABBA ..." at bounding box center [375, 63] width 234 height 9
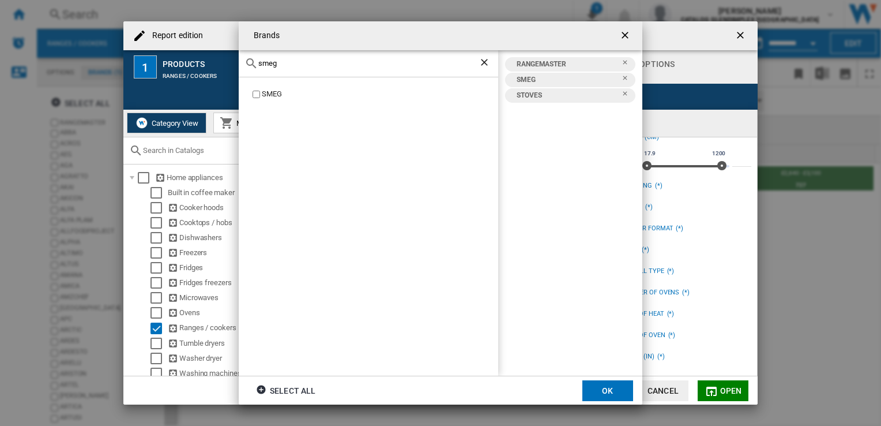
click at [293, 65] on input "smeg" at bounding box center [368, 63] width 220 height 9
drag, startPoint x: 293, startPoint y: 65, endPoint x: 187, endPoint y: 74, distance: 105.9
click at [187, 74] on div "Brands smeg SMEG RANGEMASTER SMEG [GEOGRAPHIC_DATA] Select all OK" at bounding box center [440, 213] width 881 height 426
type input "belling"
click at [610, 394] on button "OK" at bounding box center [607, 390] width 51 height 21
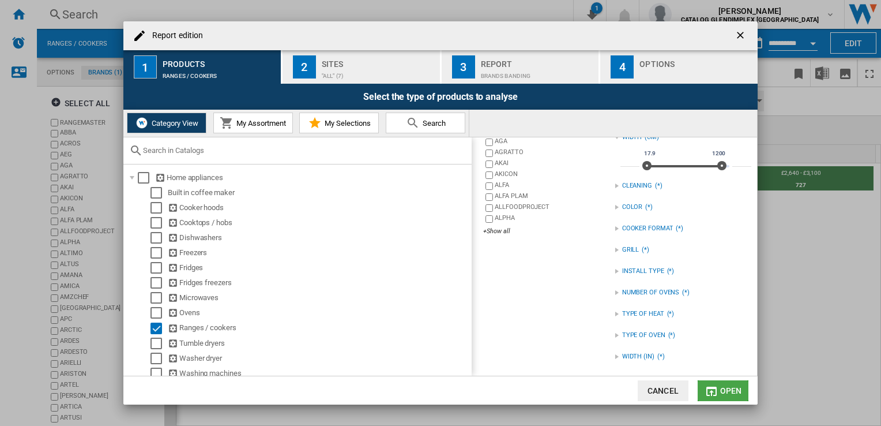
click at [726, 388] on span "Open" at bounding box center [731, 390] width 22 height 9
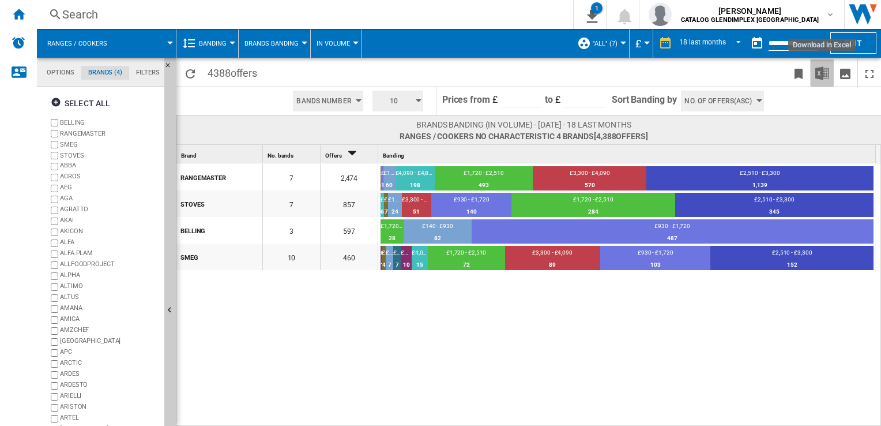
click at [824, 76] on img "Download in Excel" at bounding box center [822, 73] width 14 height 14
drag, startPoint x: 551, startPoint y: 365, endPoint x: 568, endPoint y: 344, distance: 27.5
click at [741, 43] on md-select-value "18 last months" at bounding box center [711, 43] width 67 height 17
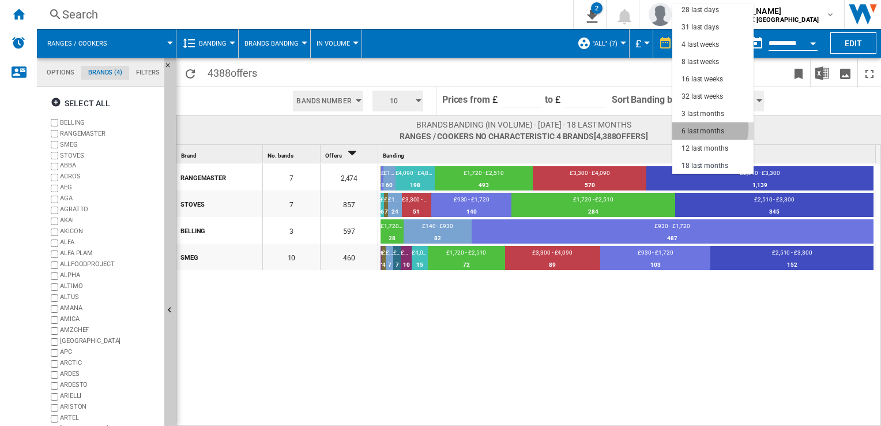
click at [704, 127] on div "6 last months" at bounding box center [703, 131] width 43 height 10
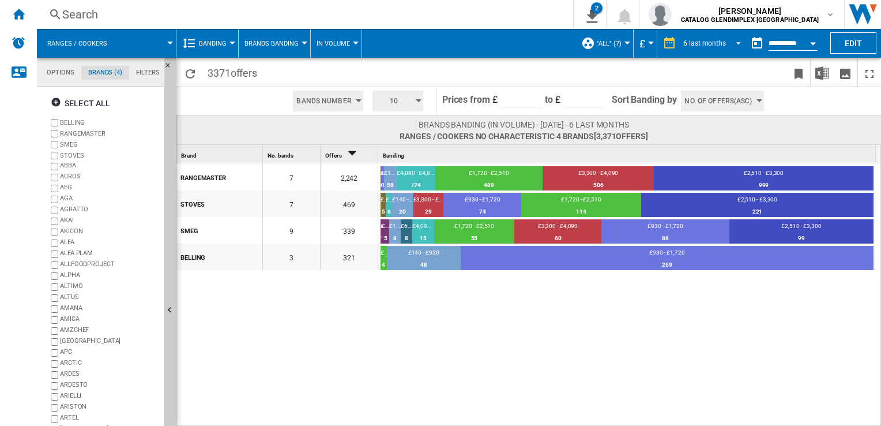
click at [740, 40] on md-select-value "6 last months" at bounding box center [713, 43] width 63 height 17
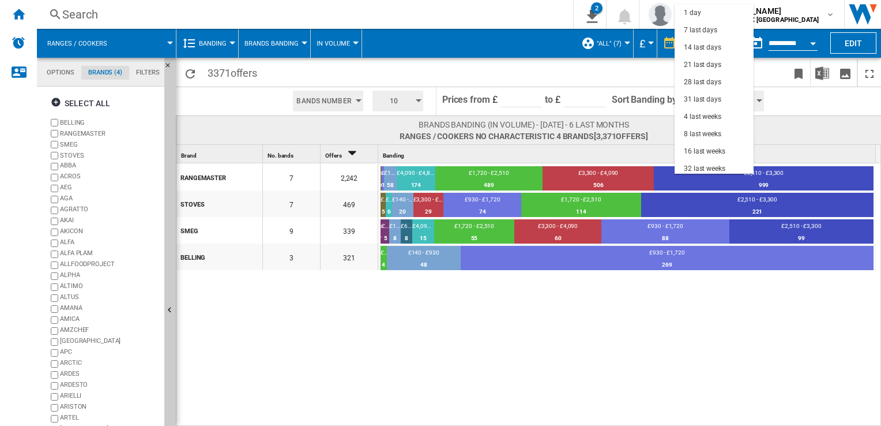
scroll to position [72, 0]
click at [700, 110] on div "3 last months" at bounding box center [705, 114] width 43 height 10
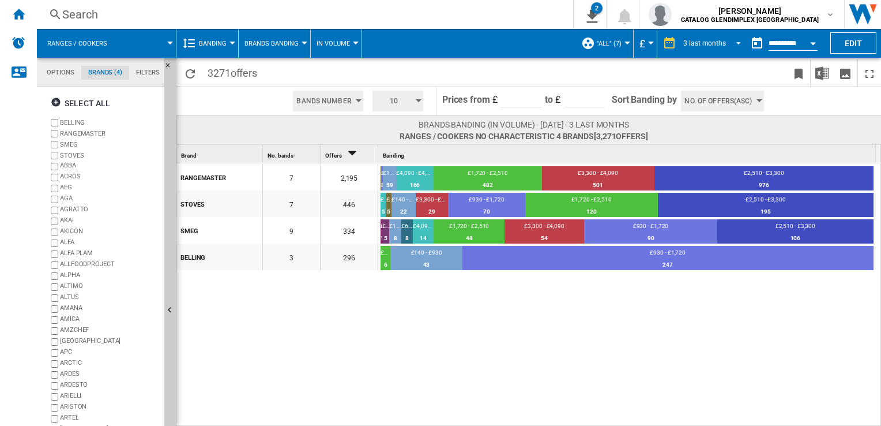
click at [734, 37] on span "REPORTS.WIZARD.STEPS.REPORT.STEPS.REPORT_OPTIONS.PERIOD: 3 last months" at bounding box center [735, 42] width 14 height 10
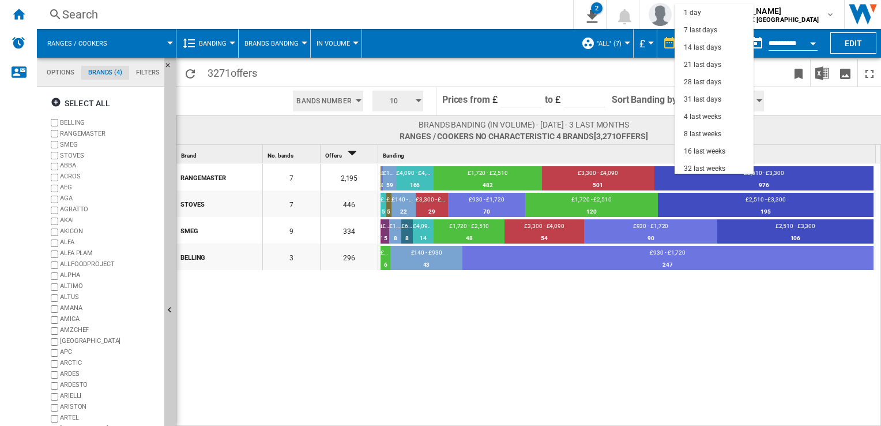
scroll to position [72, 0]
click at [704, 94] on div "32 last weeks" at bounding box center [705, 97] width 42 height 10
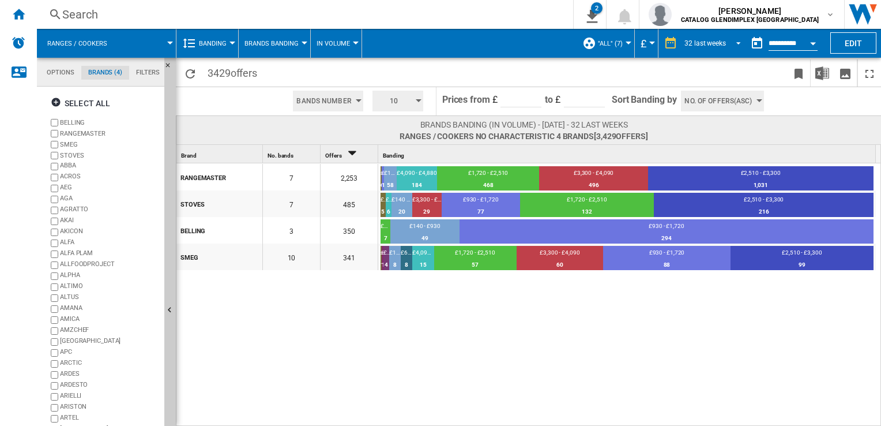
click at [737, 41] on span "REPORTS.WIZARD.STEPS.REPORT.STEPS.REPORT_OPTIONS.PERIOD: 32 last weeks" at bounding box center [735, 42] width 14 height 10
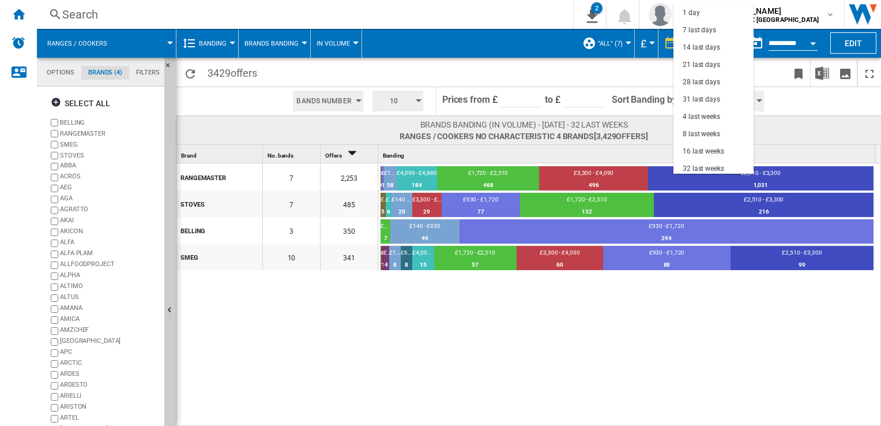
scroll to position [72, 0]
click at [706, 130] on div "6 last months" at bounding box center [704, 131] width 43 height 10
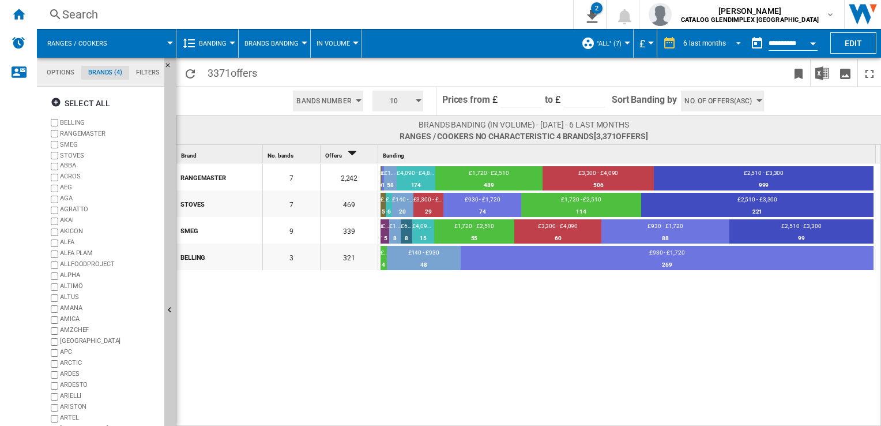
click at [738, 43] on span "REPORTS.WIZARD.STEPS.REPORT.STEPS.REPORT_OPTIONS.PERIOD: 6 last months" at bounding box center [735, 42] width 14 height 10
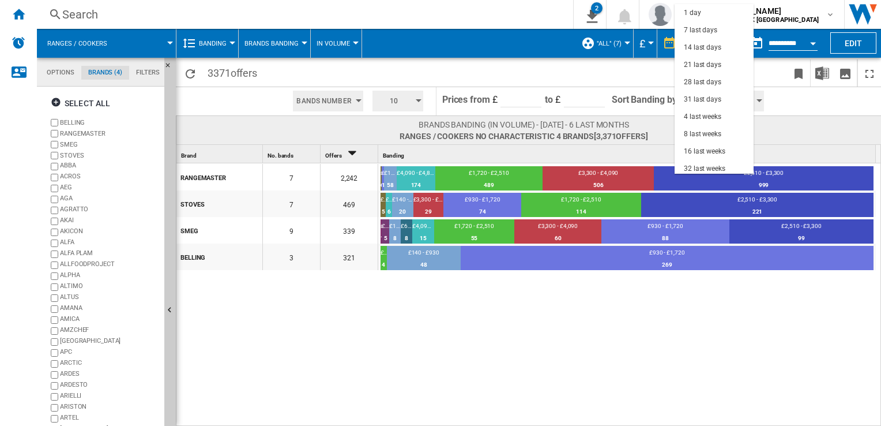
scroll to position [72, 0]
click at [712, 96] on div "32 last weeks" at bounding box center [705, 97] width 42 height 10
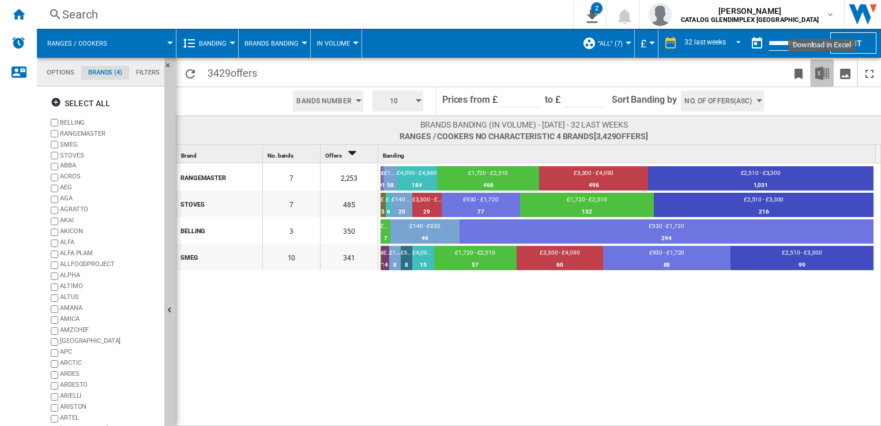
click at [817, 69] on img "Download in Excel" at bounding box center [822, 73] width 14 height 14
click at [54, 101] on ng-md-icon "button" at bounding box center [58, 104] width 14 height 14
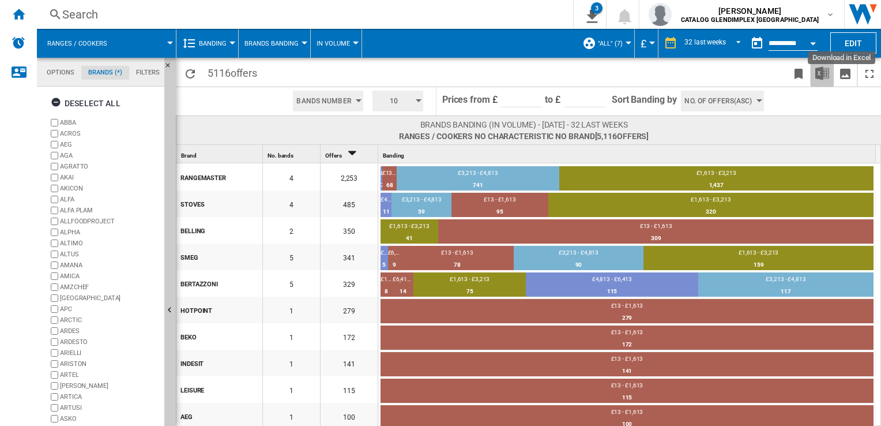
click at [817, 70] on img "Download in Excel" at bounding box center [822, 73] width 14 height 14
click at [517, 75] on span at bounding box center [394, 72] width 262 height 27
click at [843, 50] on button "Edit" at bounding box center [853, 42] width 46 height 21
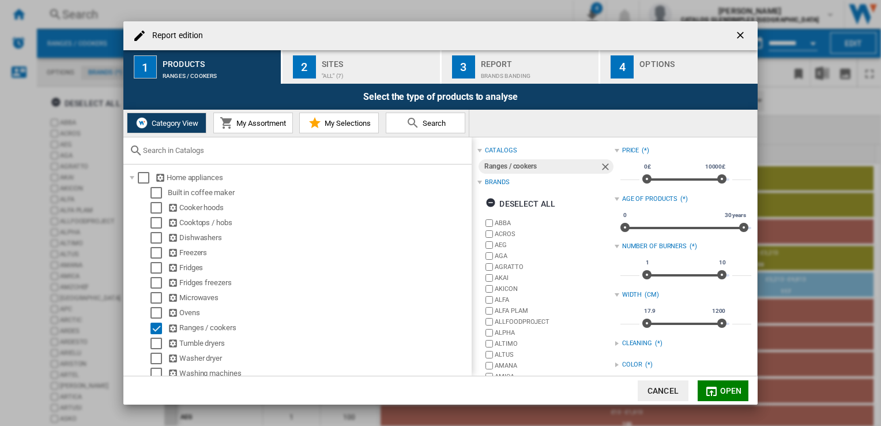
scroll to position [19, 0]
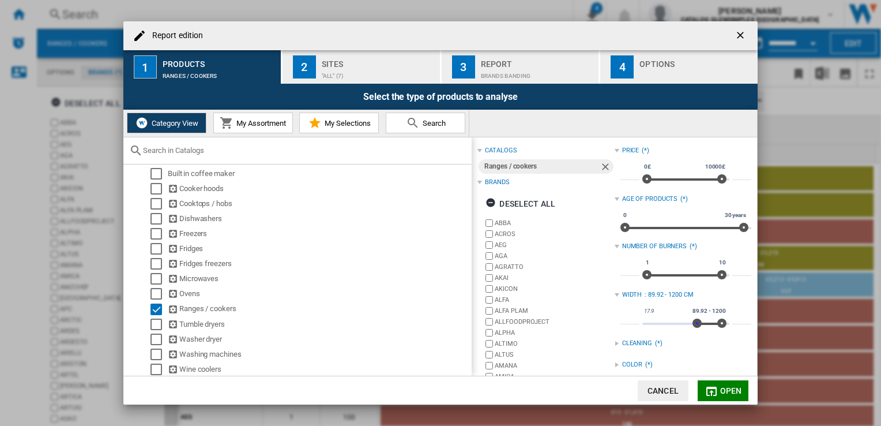
type input "****"
drag, startPoint x: 644, startPoint y: 321, endPoint x: 694, endPoint y: 330, distance: 50.3
click at [694, 325] on div "17.9 1200 89.7 1200 89.92 - 1200" at bounding box center [685, 323] width 87 height 2
click at [729, 391] on span "Open" at bounding box center [731, 390] width 22 height 9
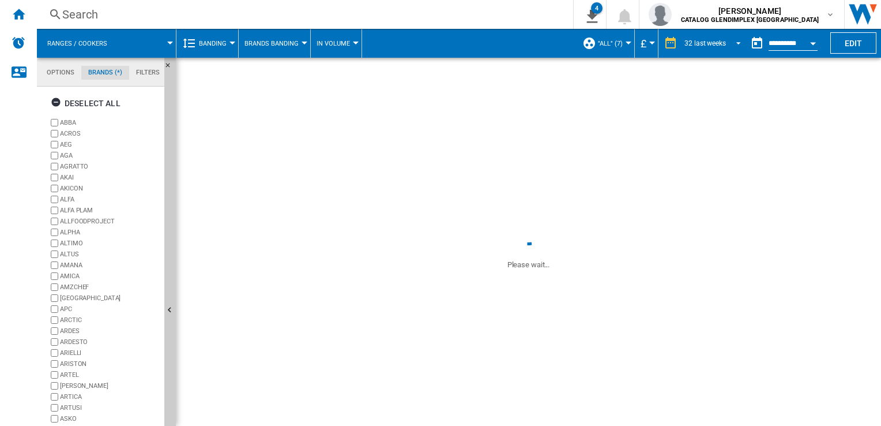
click at [738, 44] on span "REPORTS.WIZARD.STEPS.REPORT.STEPS.REPORT_OPTIONS.PERIOD: 32 last weeks" at bounding box center [735, 42] width 14 height 10
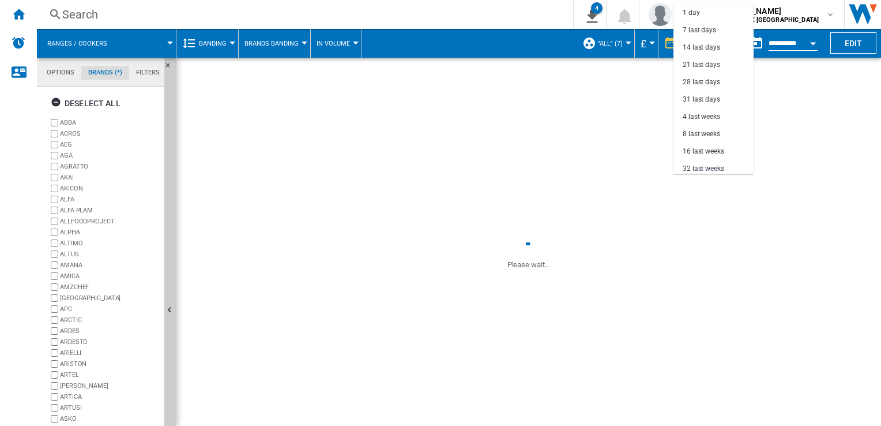
scroll to position [72, 0]
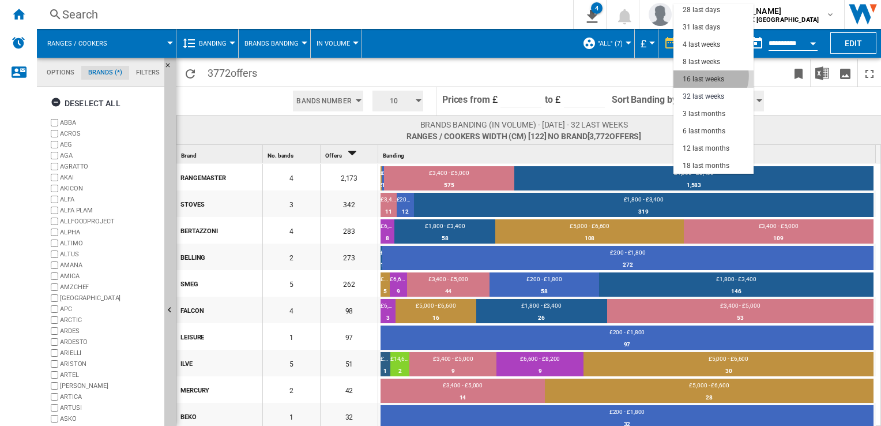
click at [710, 76] on div "16 last weeks" at bounding box center [704, 79] width 42 height 10
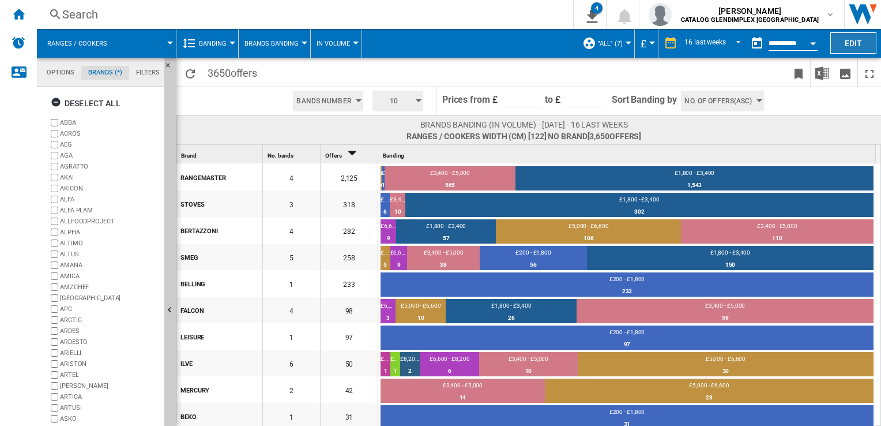
click at [850, 45] on button "Edit" at bounding box center [853, 42] width 46 height 21
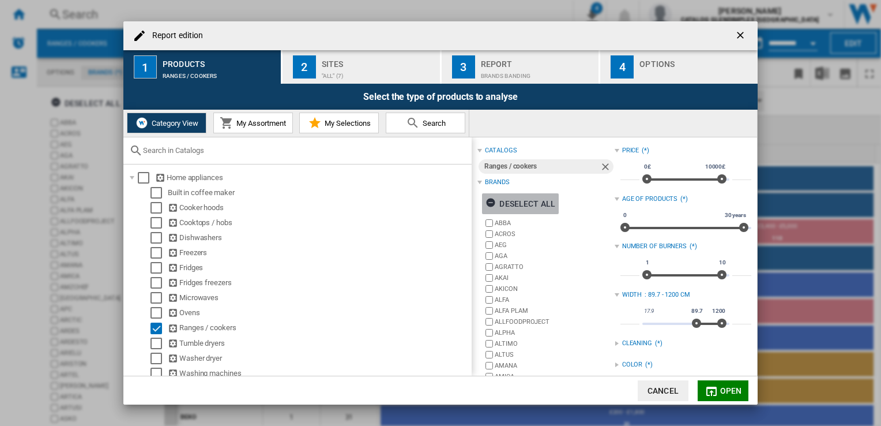
click at [527, 200] on div "Deselect all" at bounding box center [521, 203] width 70 height 21
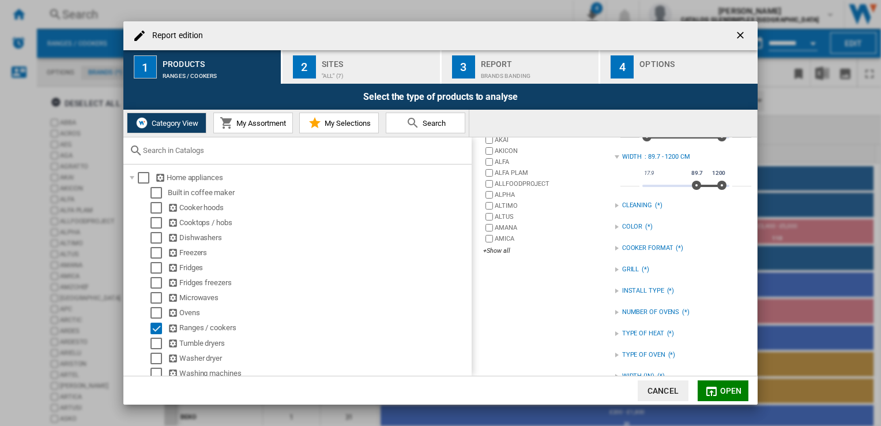
scroll to position [157, 0]
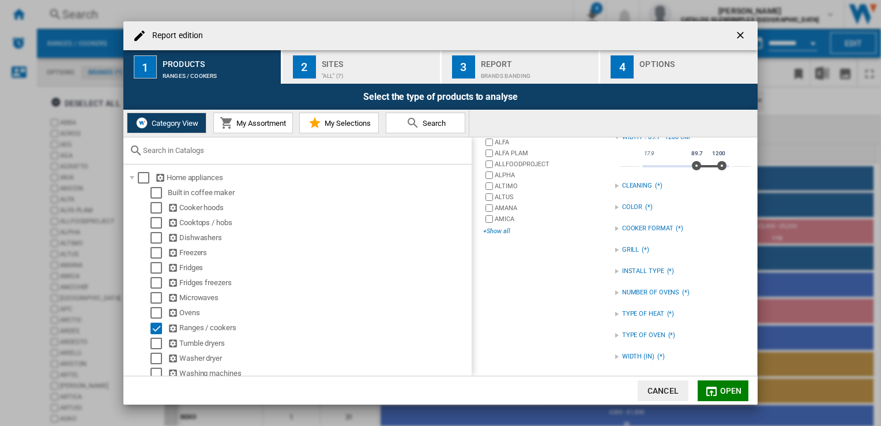
click at [496, 234] on div "+Show all" at bounding box center [548, 231] width 131 height 9
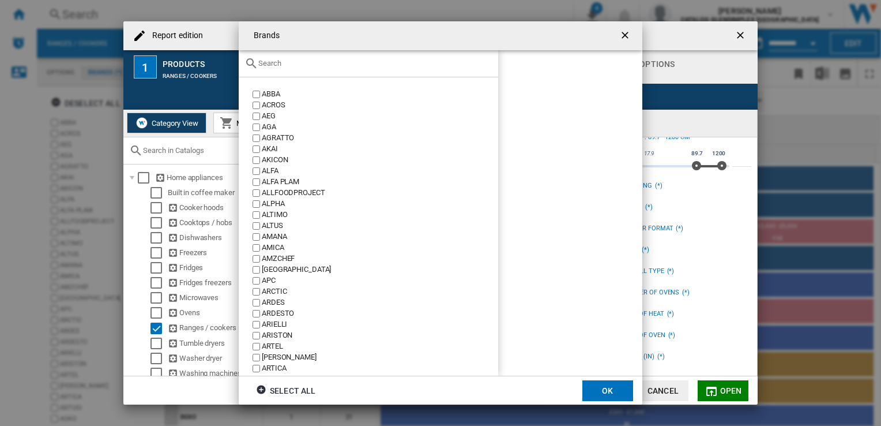
click at [314, 70] on div "Brands ABBA ..." at bounding box center [369, 63] width 260 height 27
click at [289, 65] on input "Brands ABBA ..." at bounding box center [375, 63] width 234 height 9
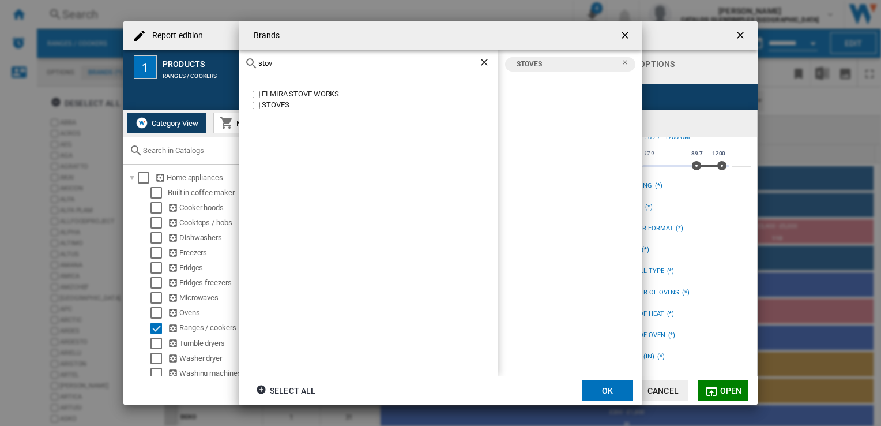
drag, startPoint x: 285, startPoint y: 64, endPoint x: 157, endPoint y: 73, distance: 128.9
click at [157, 73] on div "Brands stov ELMIRA STOVE WORKS [GEOGRAPHIC_DATA] [GEOGRAPHIC_DATA] Select all OK" at bounding box center [440, 213] width 881 height 426
drag, startPoint x: 287, startPoint y: 67, endPoint x: 206, endPoint y: 66, distance: 80.2
click at [206, 66] on div "Brands range IRON RANGE COMPANY RANGECOOKERS RANGEMASTER RANGEMASTER [GEOGRAPHI…" at bounding box center [440, 213] width 881 height 426
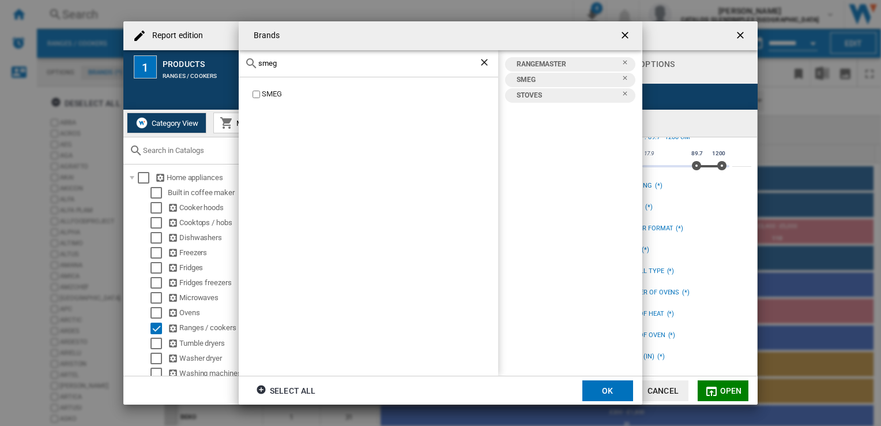
drag, startPoint x: 288, startPoint y: 66, endPoint x: 225, endPoint y: 66, distance: 62.9
click at [225, 66] on div "Brands smeg SMEG RANGEMASTER SMEG [GEOGRAPHIC_DATA] Select all OK" at bounding box center [440, 213] width 881 height 426
type input "belling"
click at [604, 394] on button "OK" at bounding box center [607, 390] width 51 height 21
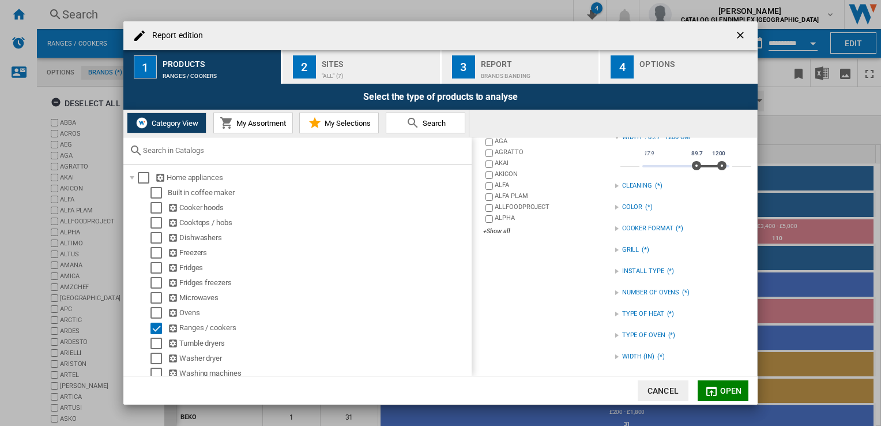
scroll to position [0, 0]
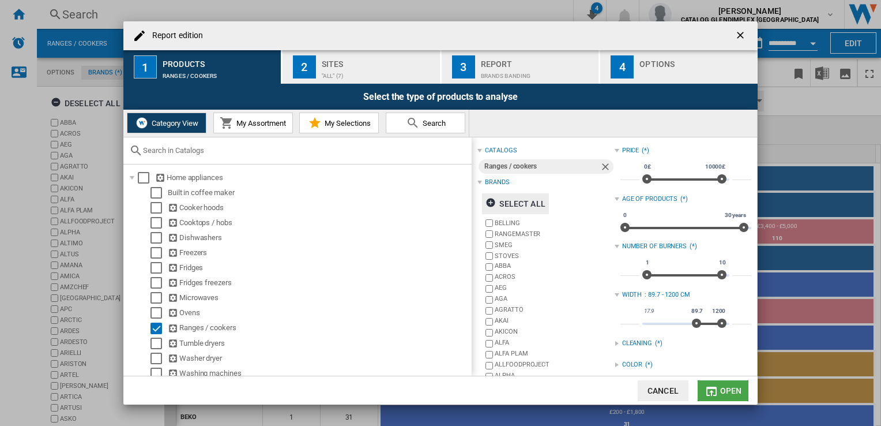
click at [717, 386] on md-icon "Report edition ..." at bounding box center [712, 391] width 14 height 14
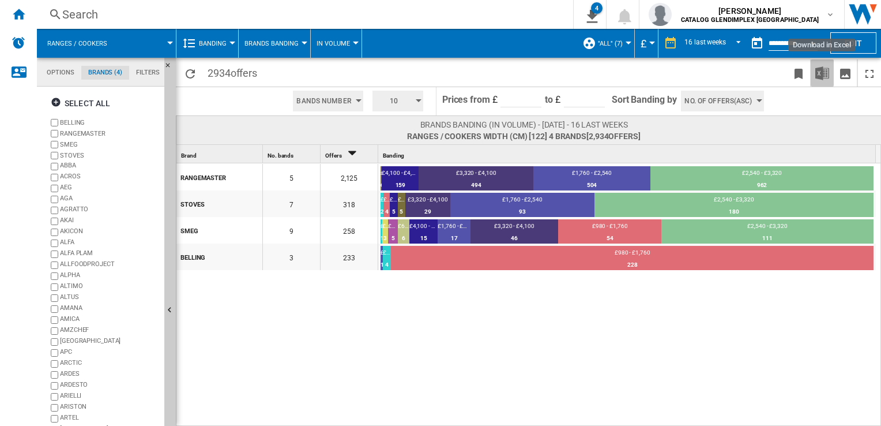
click at [819, 72] on img "Download in Excel" at bounding box center [822, 73] width 14 height 14
click at [351, 151] on icon "Sort Descending" at bounding box center [353, 153] width 20 height 16
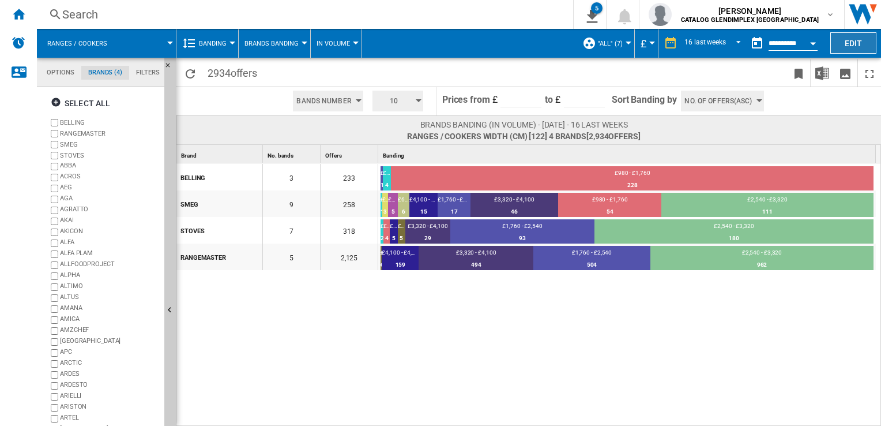
click at [857, 48] on button "Edit" at bounding box center [853, 42] width 46 height 21
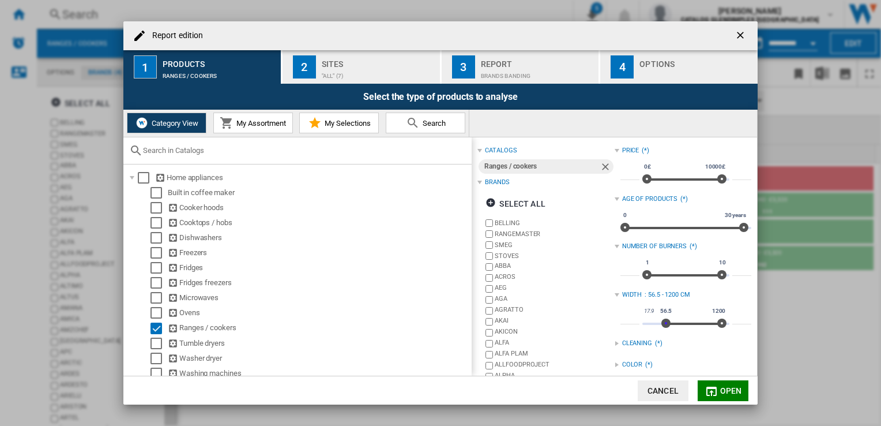
drag, startPoint x: 692, startPoint y: 324, endPoint x: 663, endPoint y: 320, distance: 29.1
click at [663, 320] on span "Report edition ..." at bounding box center [665, 322] width 9 height 9
type input "****"
click at [661, 319] on span "Report edition ..." at bounding box center [664, 322] width 9 height 9
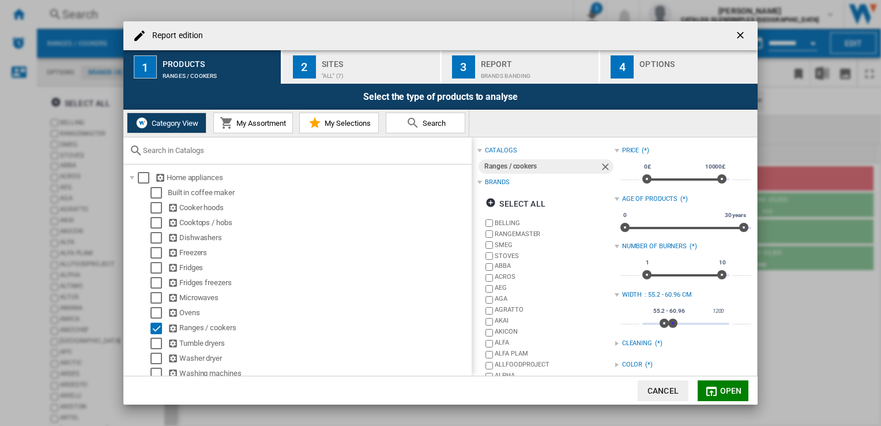
type input "**"
drag, startPoint x: 721, startPoint y: 324, endPoint x: 668, endPoint y: 321, distance: 53.2
click at [668, 321] on span "Report edition ..." at bounding box center [671, 322] width 9 height 9
type input "****"
click at [661, 323] on span "Report edition ..." at bounding box center [664, 322] width 9 height 9
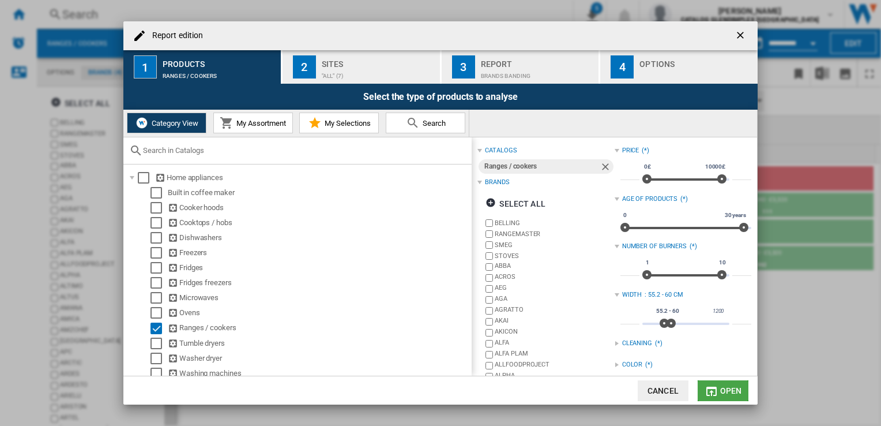
click at [723, 389] on span "Open" at bounding box center [731, 390] width 22 height 9
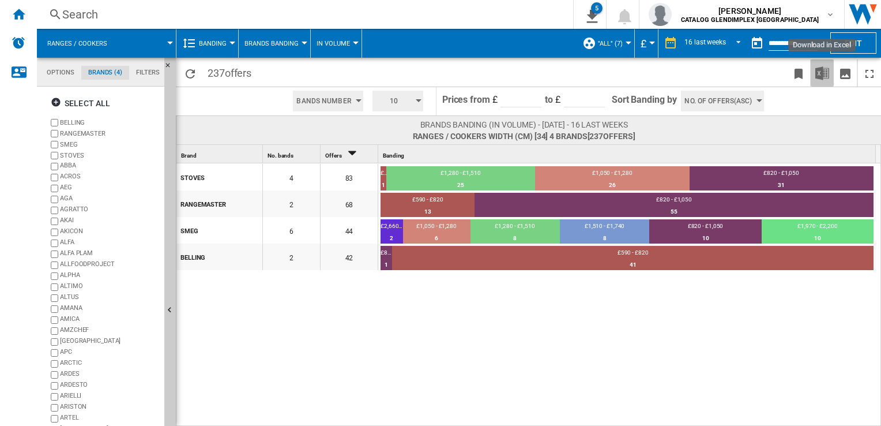
click at [823, 67] on img "Download in Excel" at bounding box center [822, 73] width 14 height 14
click at [462, 77] on span at bounding box center [389, 72] width 265 height 27
click at [610, 178] on div "£1,050 - £1,280" at bounding box center [612, 174] width 155 height 10
click at [607, 181] on div at bounding box center [440, 213] width 881 height 426
click at [607, 181] on div "26" at bounding box center [612, 185] width 155 height 12
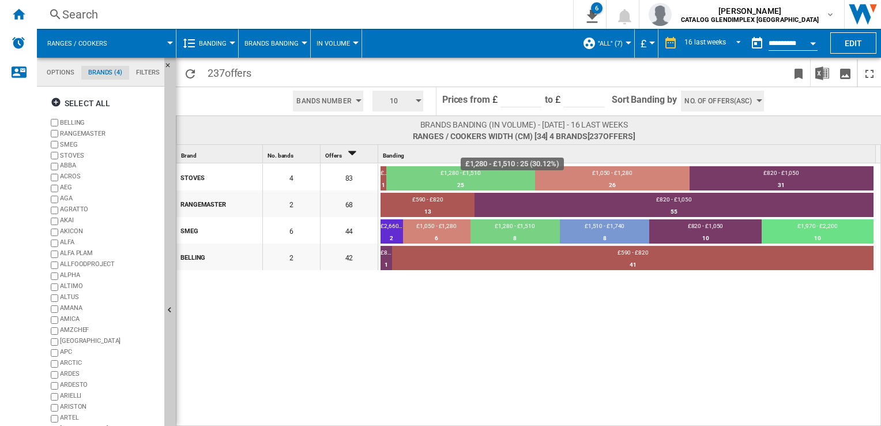
click at [475, 174] on div "£1,280 - £1,510" at bounding box center [460, 174] width 149 height 10
click at [224, 38] on button "Banding" at bounding box center [215, 43] width 33 height 29
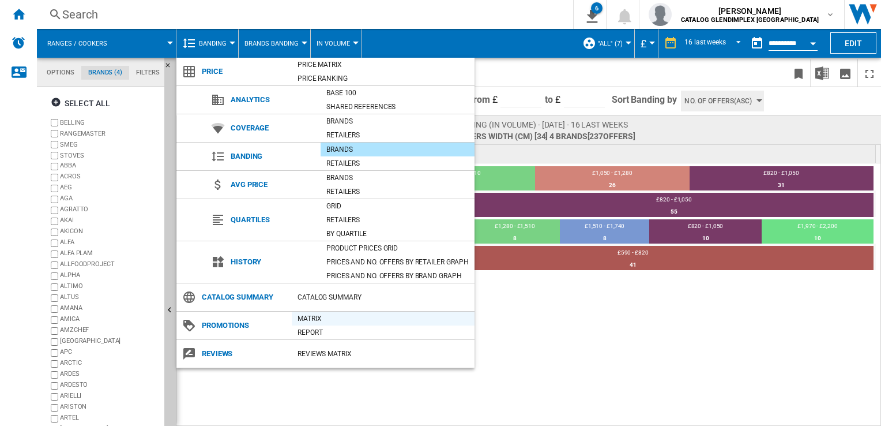
click at [311, 315] on div "Matrix" at bounding box center [383, 319] width 183 height 12
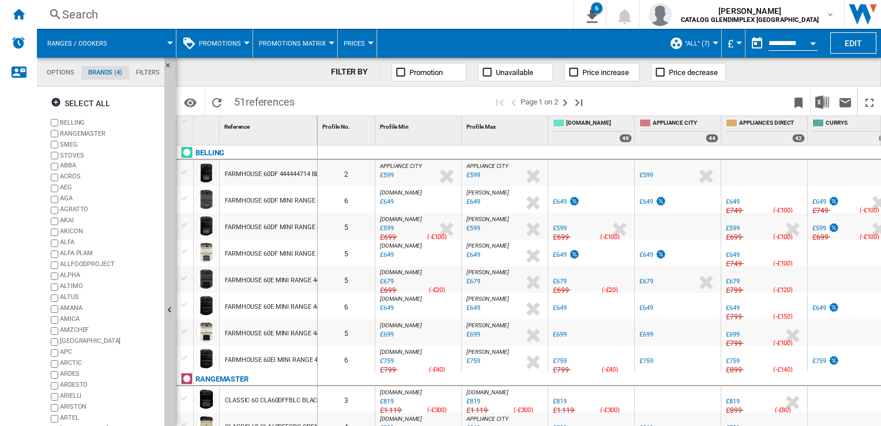
click at [244, 42] on div at bounding box center [247, 43] width 6 height 3
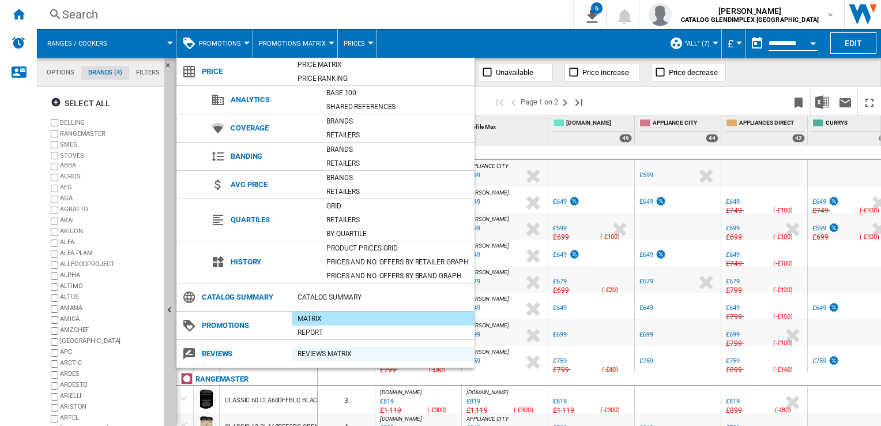
click at [323, 352] on div "REVIEWS Matrix" at bounding box center [383, 354] width 183 height 12
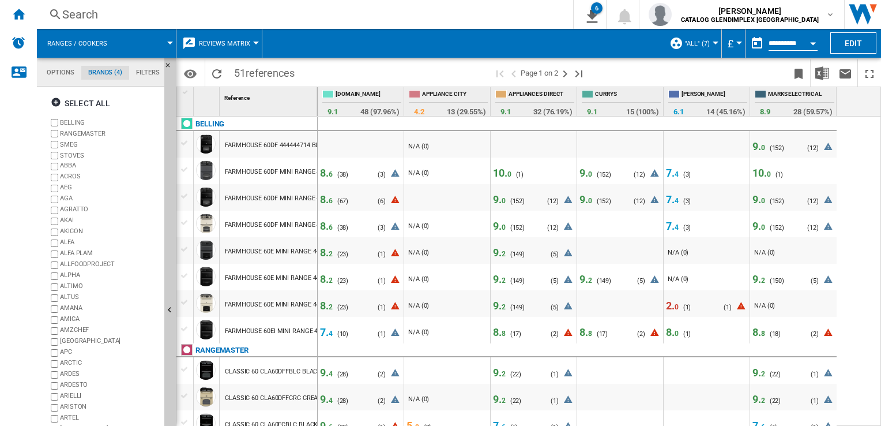
drag, startPoint x: 866, startPoint y: 239, endPoint x: 875, endPoint y: 349, distance: 111.1
click at [464, 286] on div at bounding box center [458, 282] width 59 height 18
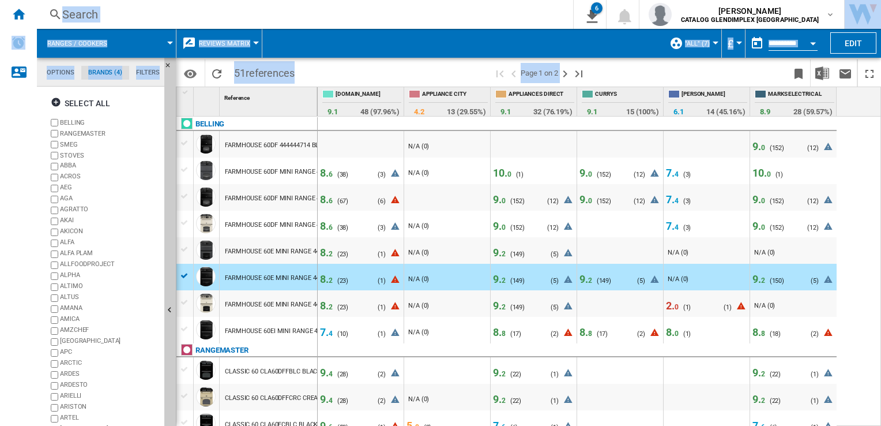
drag, startPoint x: 881, startPoint y: 107, endPoint x: 881, endPoint y: 230, distance: 122.8
click at [881, 230] on html "In order to access Insight, please log out and log in again OK NEW Search Searc…" at bounding box center [440, 213] width 881 height 426
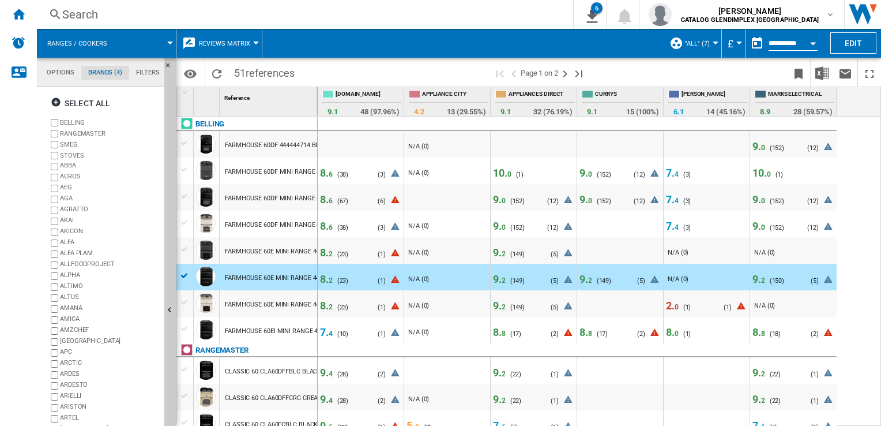
drag, startPoint x: 881, startPoint y: 230, endPoint x: 860, endPoint y: 245, distance: 25.1
click at [567, 68] on ng-md-icon "Next page" at bounding box center [565, 74] width 14 height 14
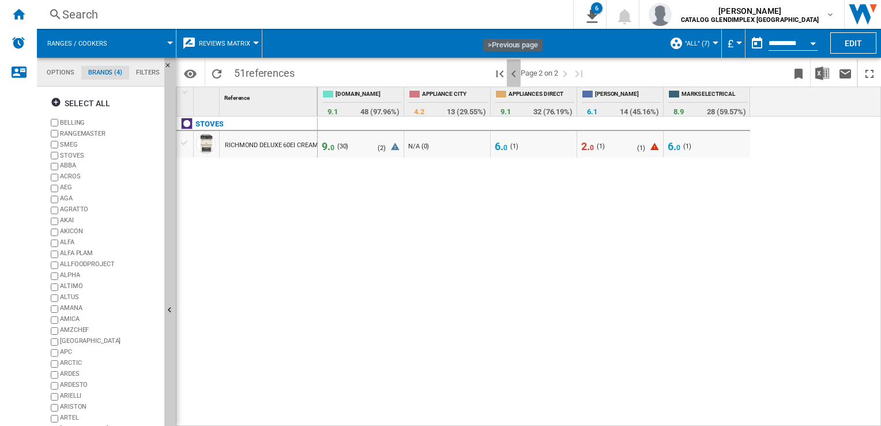
click at [510, 74] on ng-md-icon ">Previous page" at bounding box center [514, 74] width 14 height 14
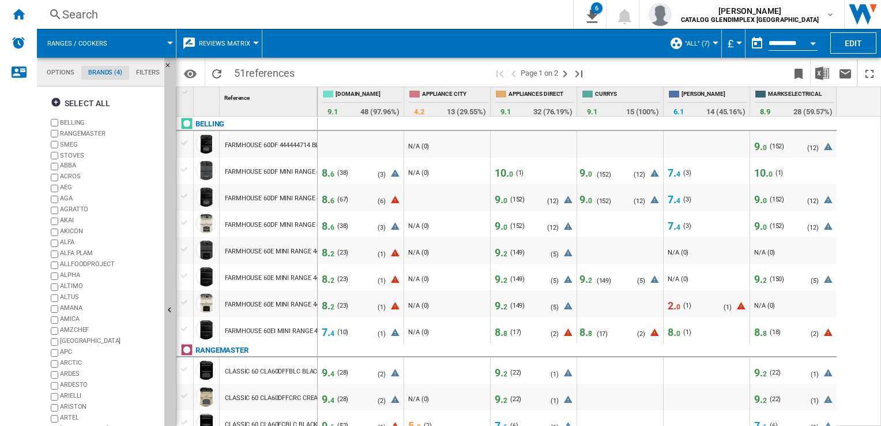
drag, startPoint x: 857, startPoint y: 191, endPoint x: 863, endPoint y: 272, distance: 80.4
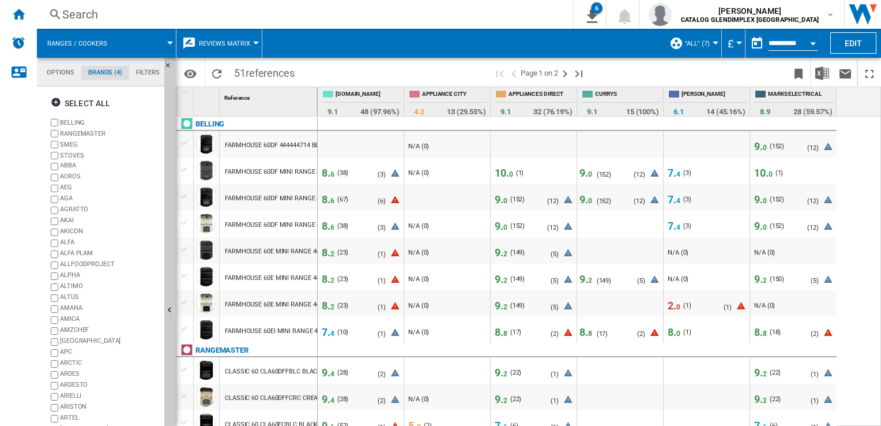
drag, startPoint x: 871, startPoint y: 140, endPoint x: 866, endPoint y: 266, distance: 126.4
click at [249, 43] on button "Reviews Matrix" at bounding box center [227, 43] width 57 height 29
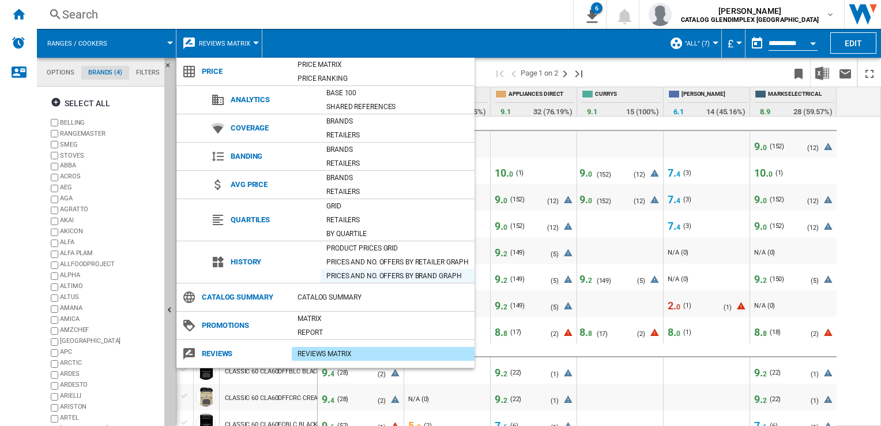
click at [337, 270] on div "Prices and No. offers by brand graph" at bounding box center [398, 276] width 154 height 12
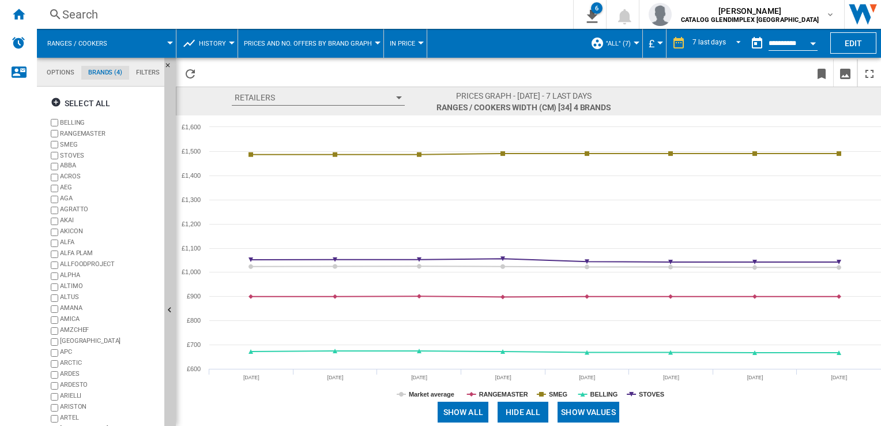
click at [227, 45] on button "History" at bounding box center [215, 43] width 33 height 29
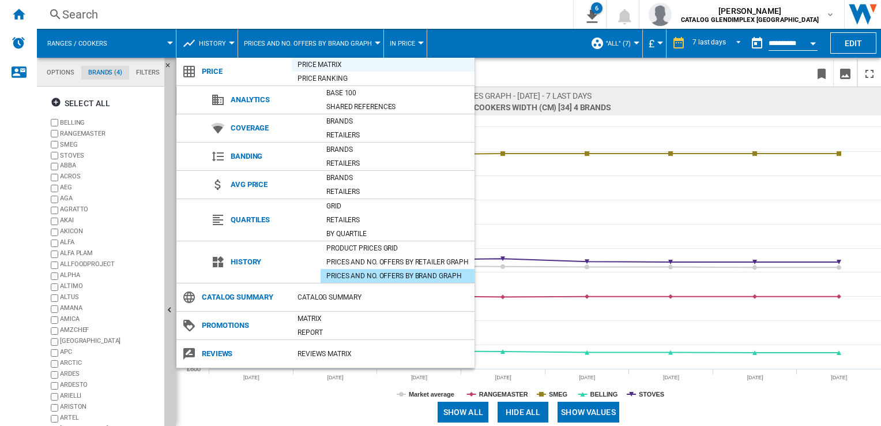
click at [325, 64] on div "Price Matrix" at bounding box center [383, 65] width 183 height 12
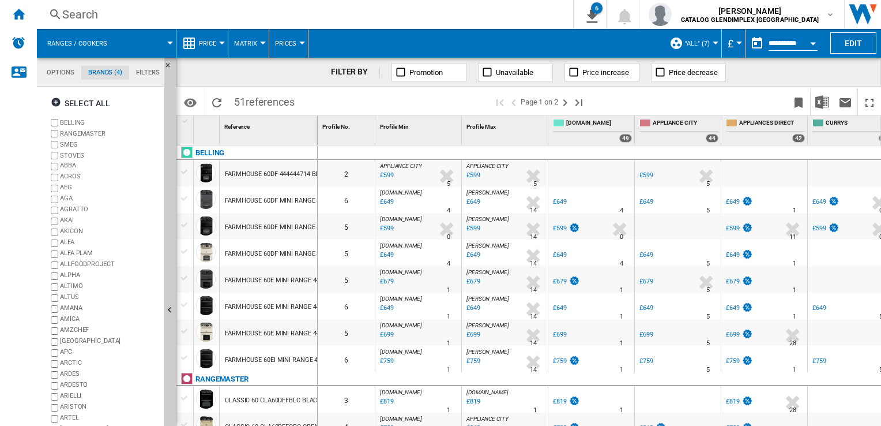
click at [754, 82] on div "FILTER BY Promotion Unavailable Price increase Price decrease" at bounding box center [528, 72] width 705 height 29
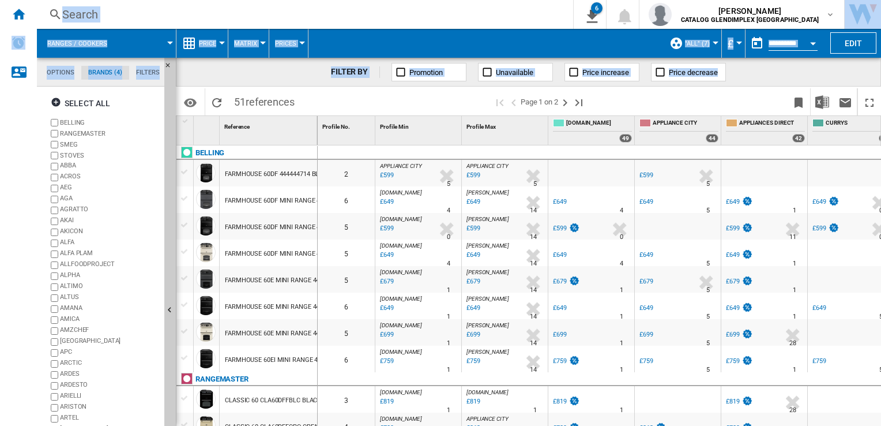
drag, startPoint x: 881, startPoint y: 66, endPoint x: 881, endPoint y: 170, distance: 103.2
click at [881, 170] on html "In order to access Insight, please log out and log in again OK NEW Search Searc…" at bounding box center [440, 213] width 881 height 426
click at [767, 86] on div "FILTER BY Promotion Unavailable Price increase Price decrease" at bounding box center [528, 72] width 705 height 29
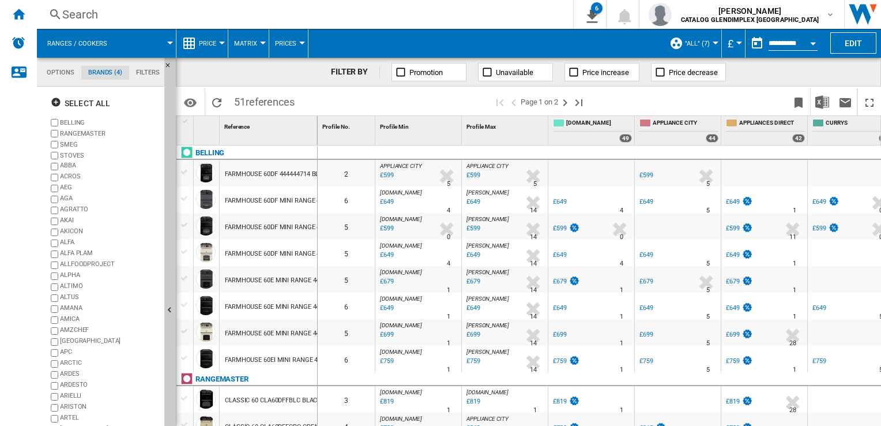
click at [20, 189] on wk-sidenav "NEW" at bounding box center [18, 213] width 37 height 426
click at [167, 61] on button "Hide" at bounding box center [171, 68] width 14 height 21
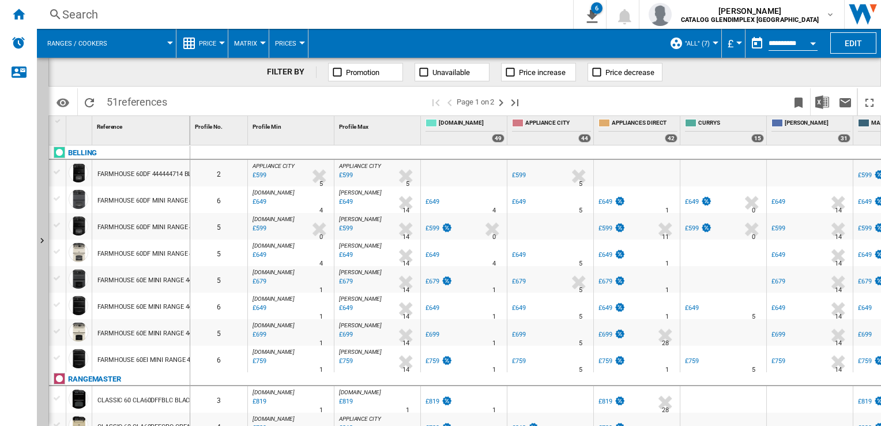
click at [335, 70] on ng-md-icon at bounding box center [338, 72] width 12 height 12
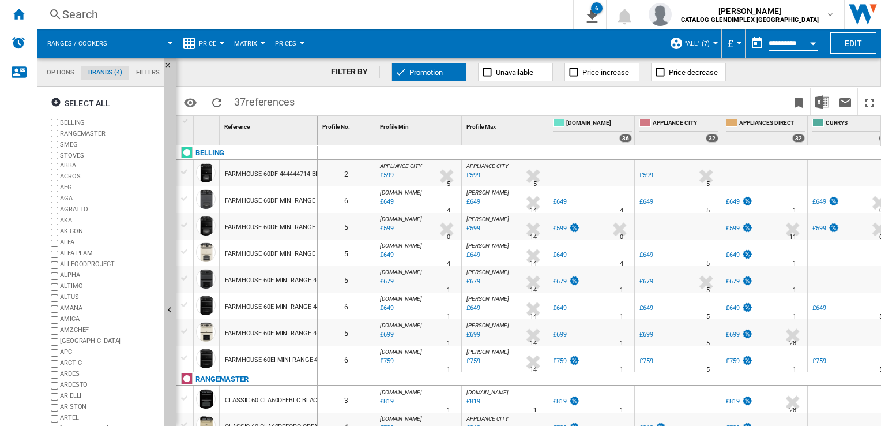
click at [258, 47] on button "Matrix" at bounding box center [248, 43] width 29 height 29
click at [256, 105] on button "Ranking" at bounding box center [255, 99] width 55 height 28
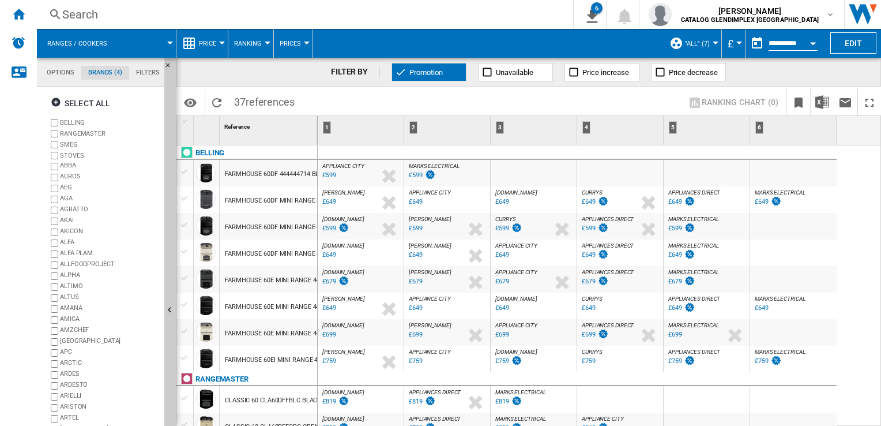
click at [293, 47] on button "Prices" at bounding box center [293, 43] width 27 height 29
click at [397, 76] on md-backdrop at bounding box center [440, 213] width 881 height 426
click at [397, 76] on ng-md-icon at bounding box center [401, 72] width 12 height 12
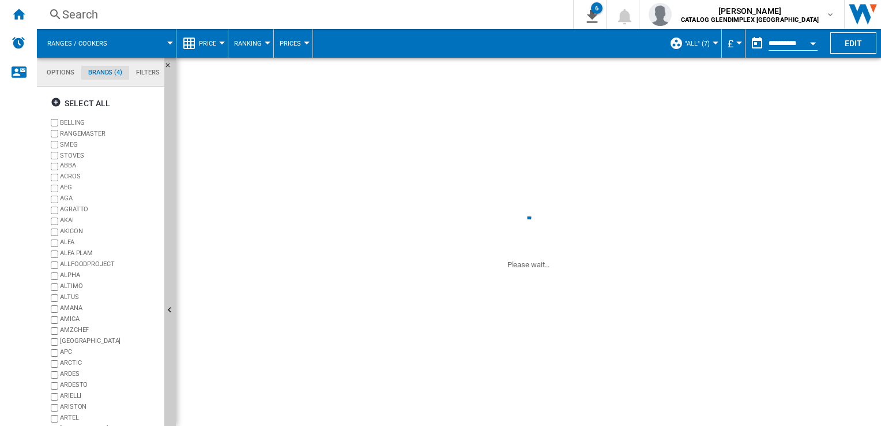
click at [397, 76] on ng-md-icon at bounding box center [401, 72] width 12 height 12
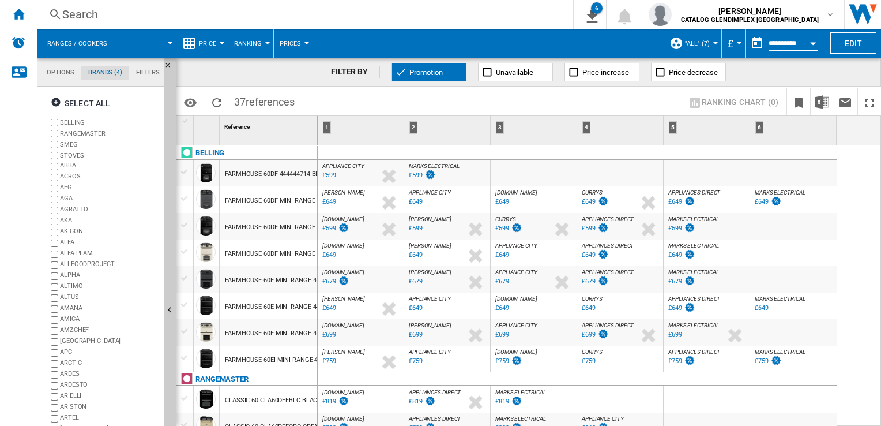
click at [300, 40] on button "Prices" at bounding box center [293, 43] width 27 height 29
click at [302, 100] on button "Gaps" at bounding box center [300, 99] width 55 height 28
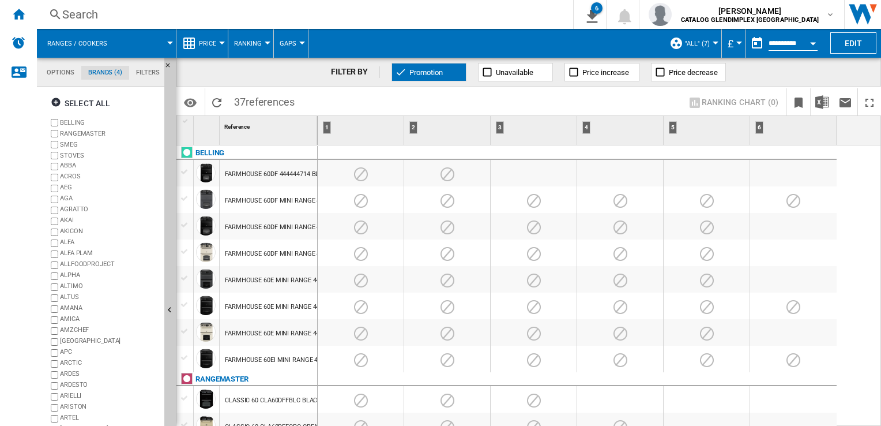
click at [303, 49] on md-menu "Gaps" at bounding box center [291, 43] width 35 height 29
click at [302, 42] on div at bounding box center [302, 43] width 6 height 3
click at [291, 126] on span "Sold" at bounding box center [291, 127] width 18 height 10
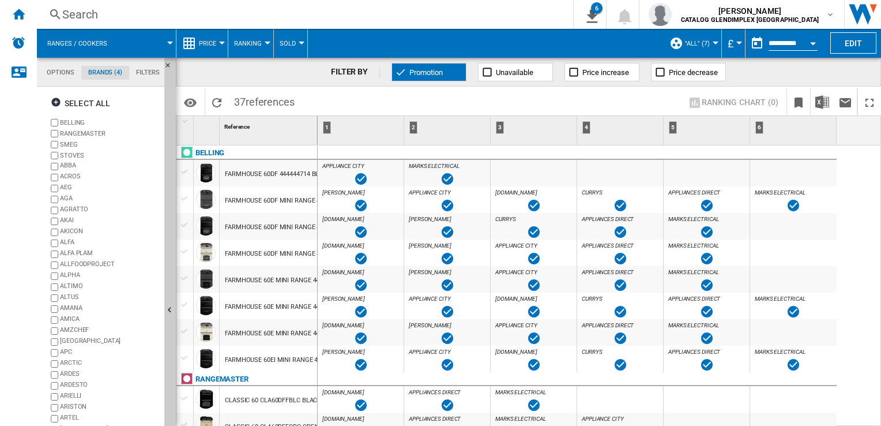
click at [292, 43] on span "Sold" at bounding box center [288, 43] width 16 height 7
click at [260, 50] on md-backdrop at bounding box center [440, 213] width 881 height 426
click at [300, 43] on div at bounding box center [302, 43] width 6 height 3
click at [300, 70] on span "Prices" at bounding box center [294, 71] width 25 height 10
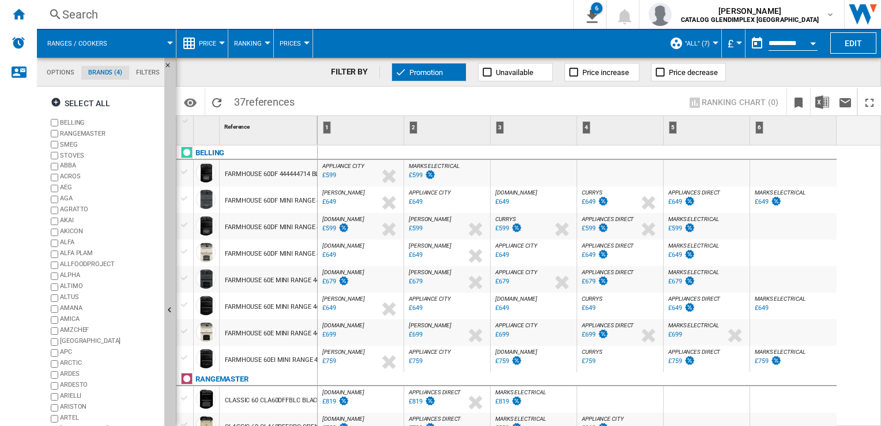
click at [263, 36] on button "Ranking" at bounding box center [250, 43] width 33 height 29
click at [258, 77] on button "Matrix" at bounding box center [255, 72] width 55 height 28
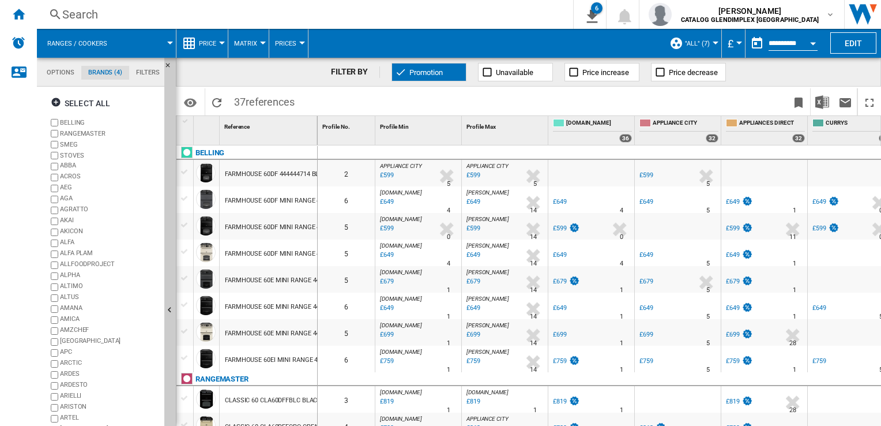
click at [221, 47] on md-menu "Price Price Price Matrix Price Ranking Analytics Base 100 Shared references Cov…" at bounding box center [202, 43] width 52 height 29
click at [221, 45] on button "Price" at bounding box center [210, 43] width 23 height 29
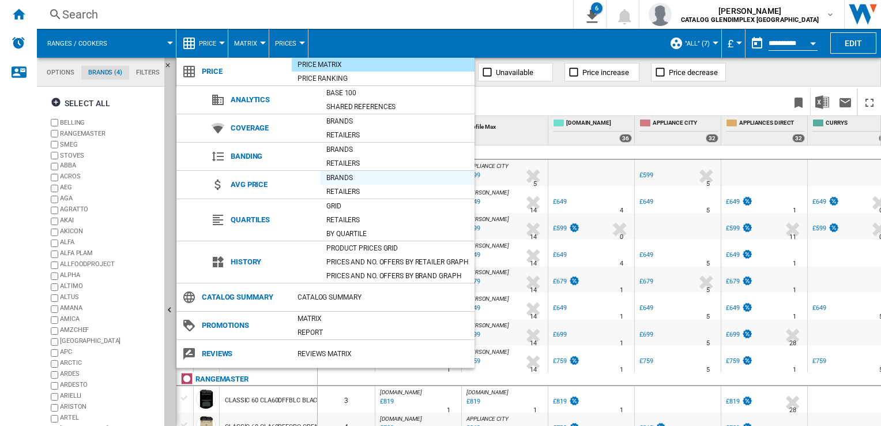
click at [352, 180] on div "Brands" at bounding box center [398, 178] width 154 height 12
